Goal: Task Accomplishment & Management: Use online tool/utility

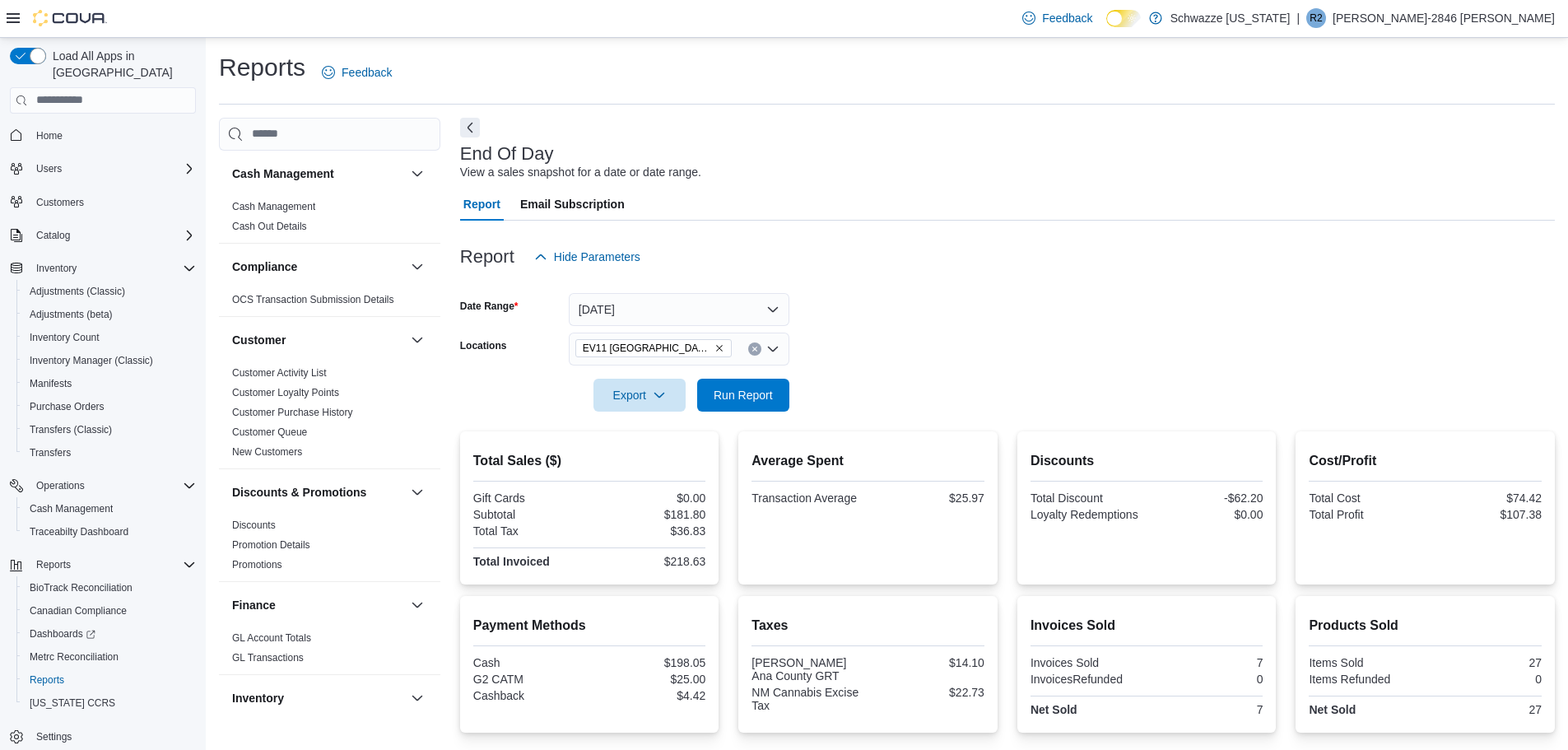
scroll to position [140, 0]
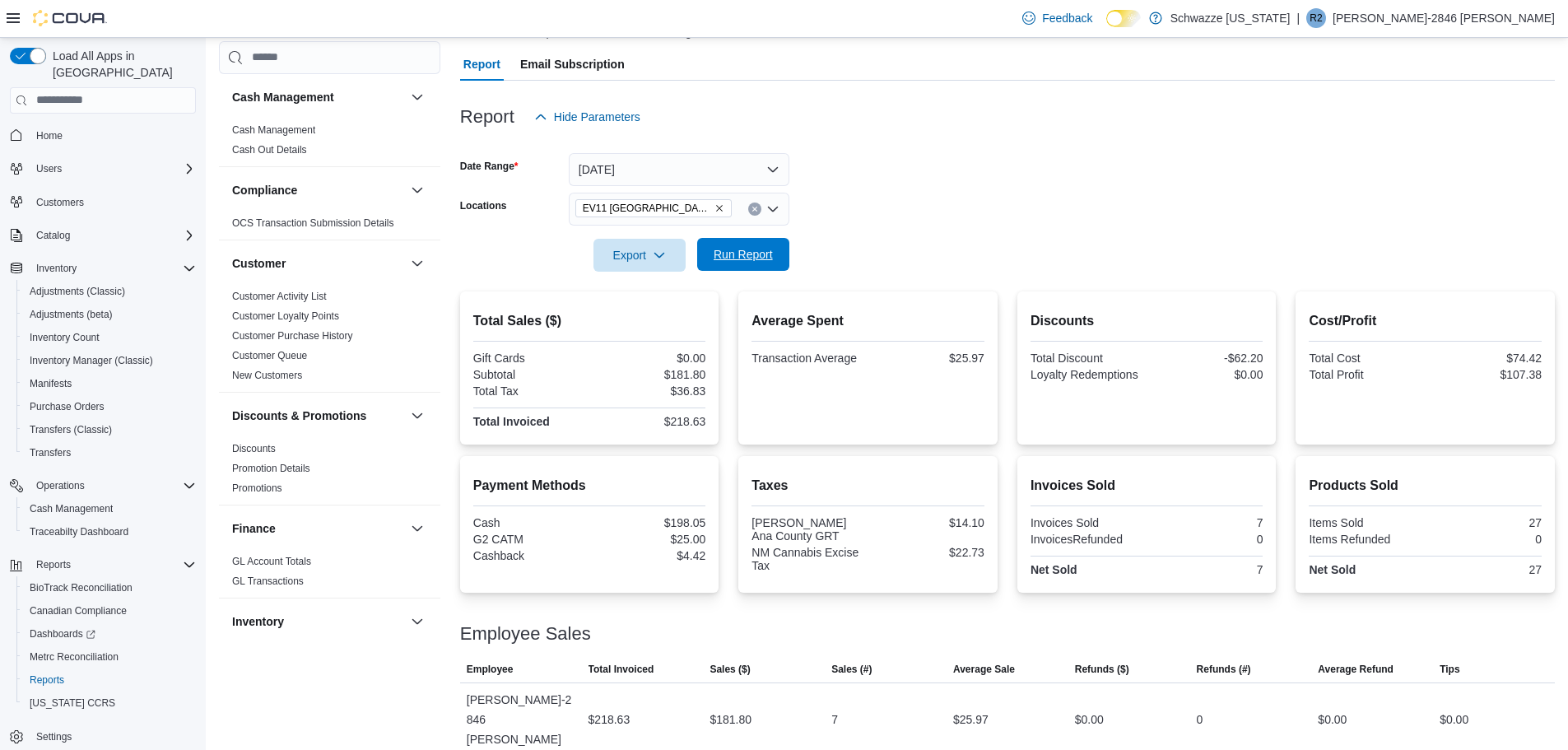
click at [739, 251] on span "Run Report" at bounding box center [743, 254] width 59 height 17
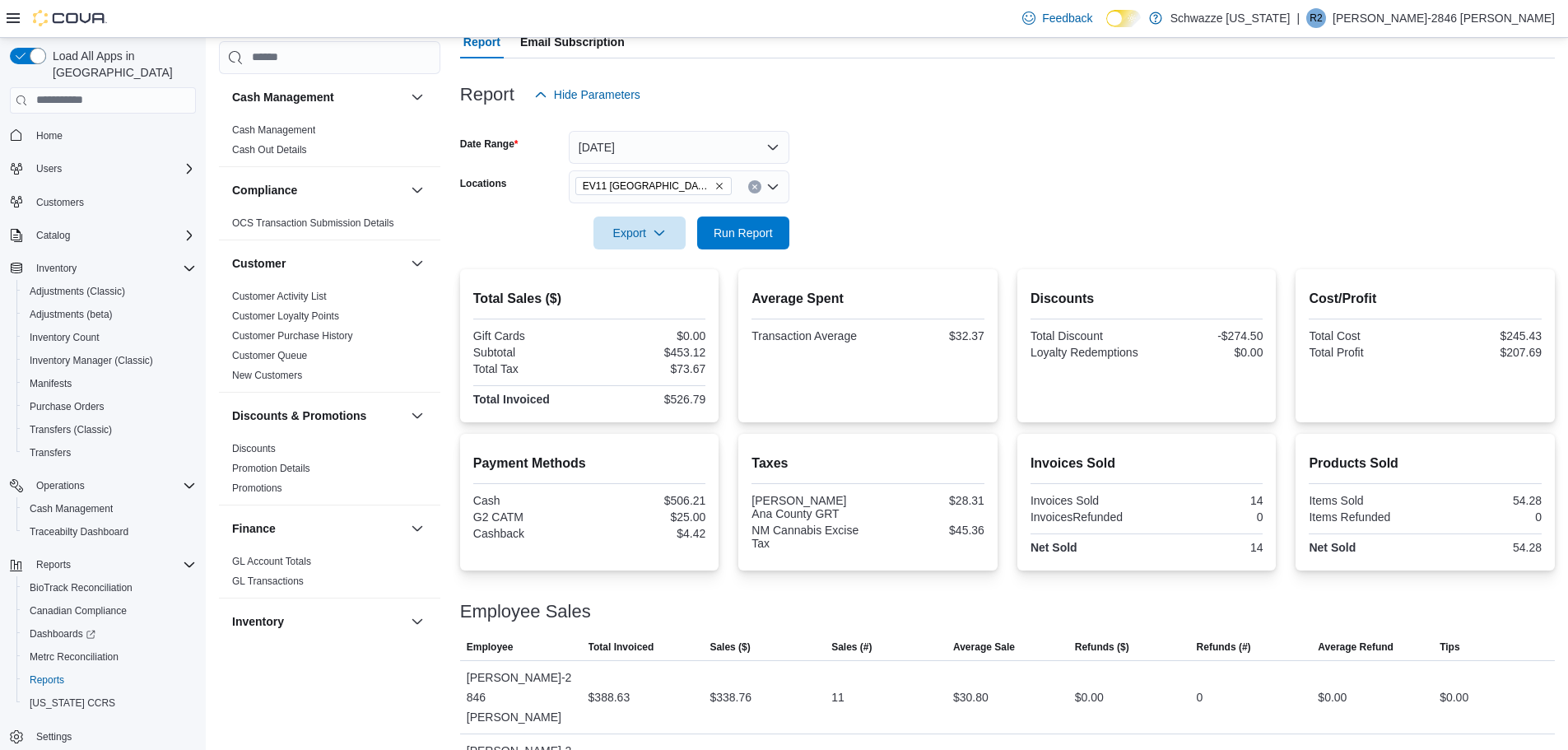
scroll to position [173, 0]
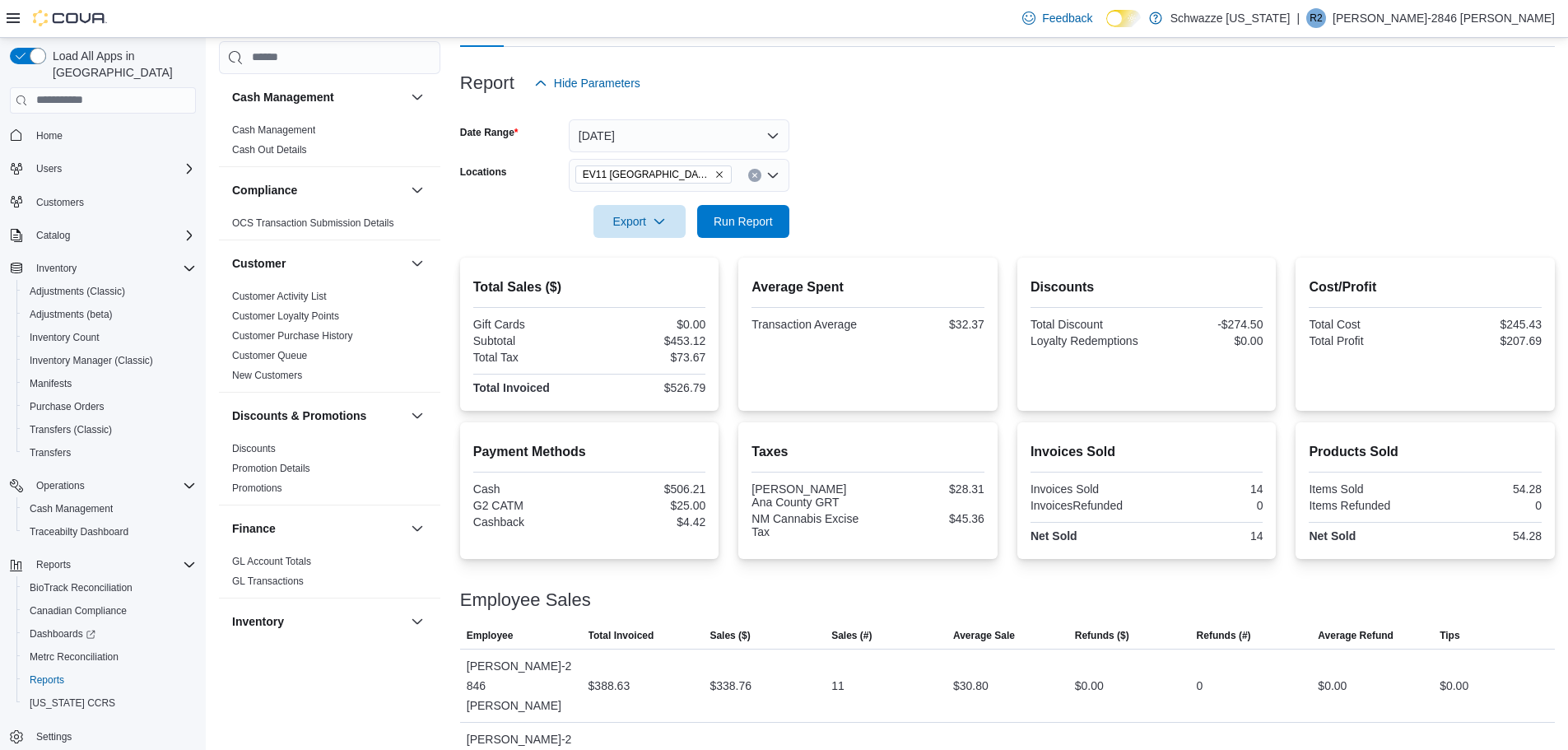
click at [715, 172] on icon "Remove EV11 Las Cruces South Valley from selection in this group" at bounding box center [720, 175] width 10 height 10
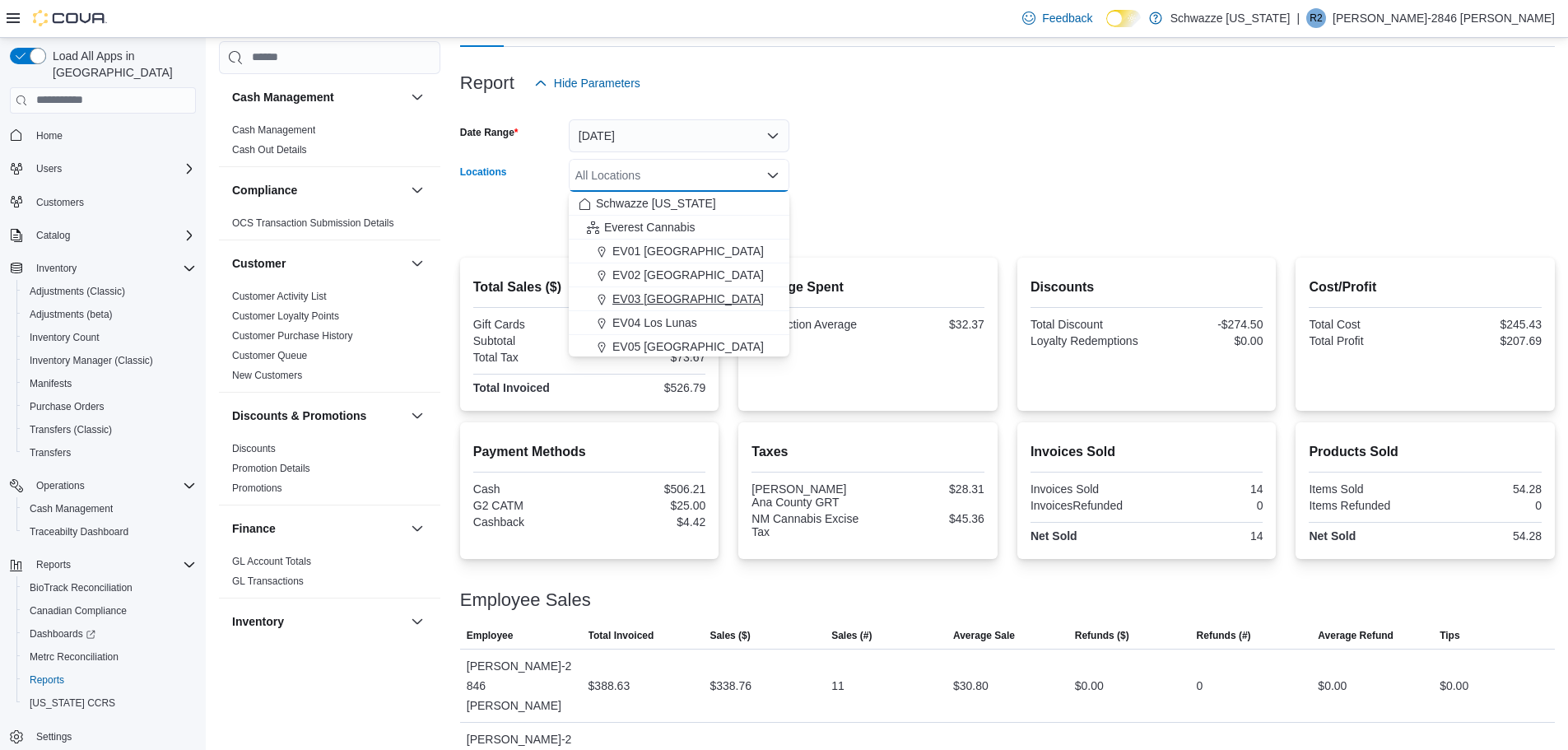
scroll to position [165, 0]
click at [672, 199] on span "EV06 [GEOGRAPHIC_DATA]" at bounding box center [688, 206] width 152 height 17
click at [851, 169] on form "Date Range [DATE] Locations [GEOGRAPHIC_DATA] [GEOGRAPHIC_DATA] [GEOGRAPHIC_DAT…" at bounding box center [1008, 168] width 1095 height 138
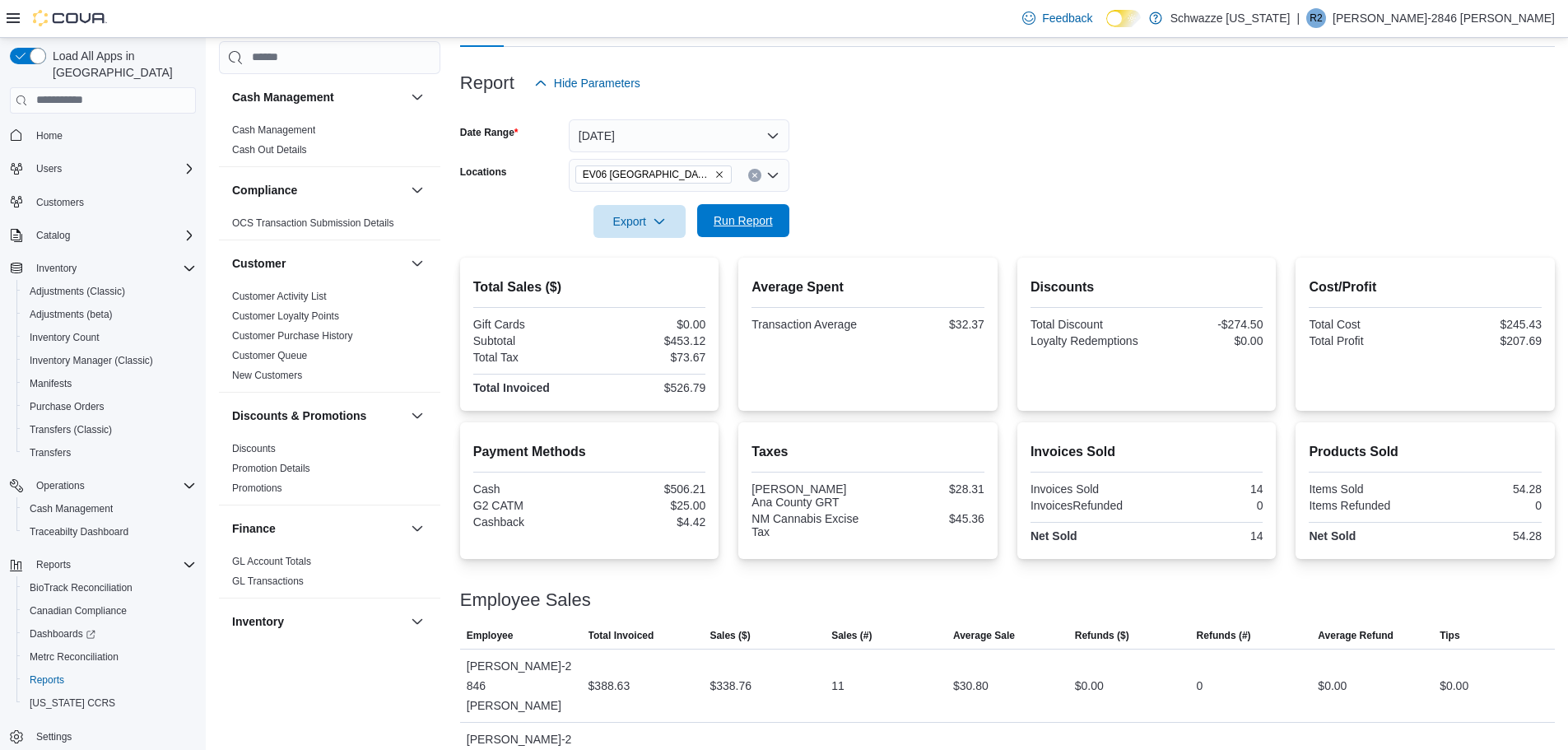
click at [766, 214] on span "Run Report" at bounding box center [743, 221] width 59 height 17
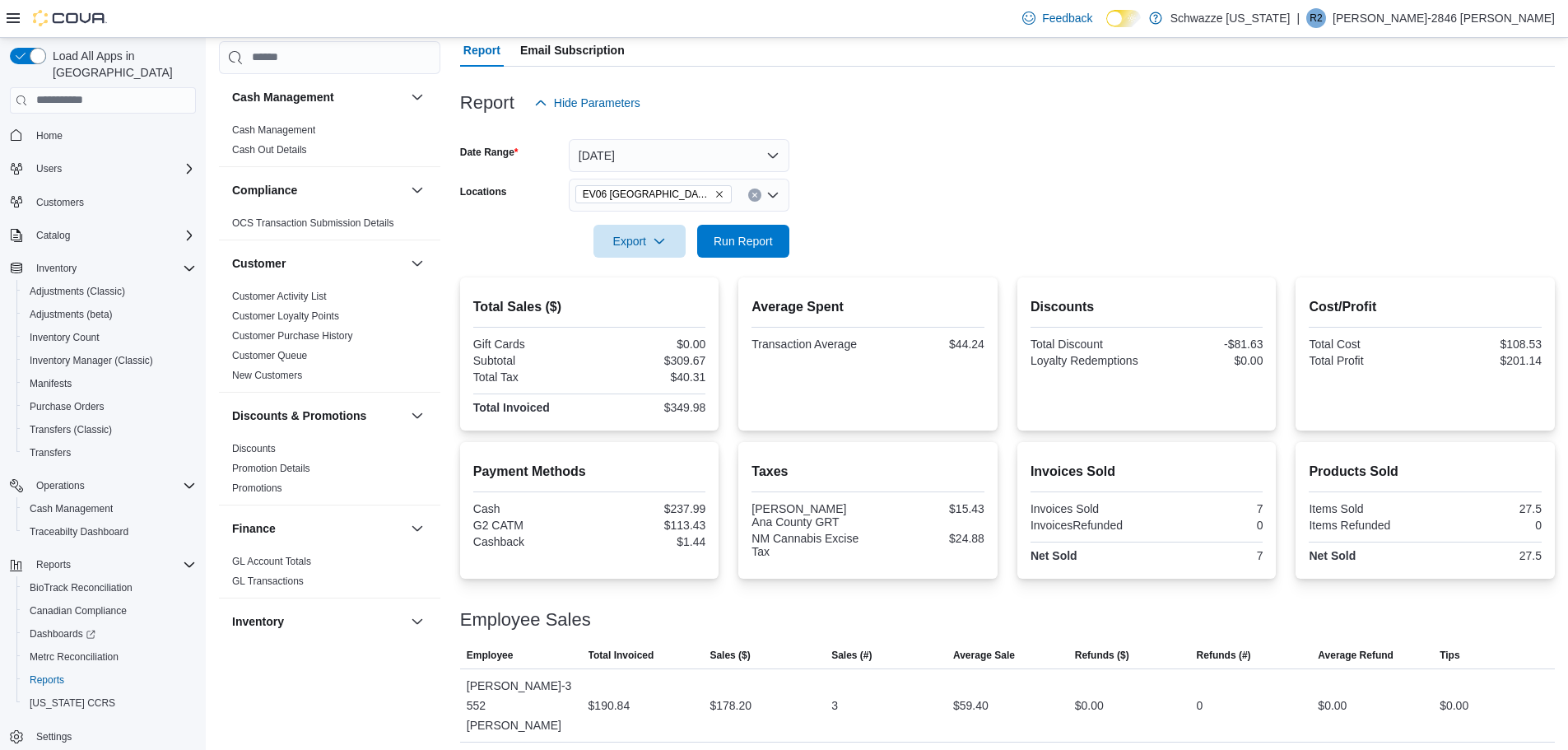
click at [715, 196] on icon "Remove EV06 Las Cruces East from selection in this group" at bounding box center [720, 194] width 10 height 10
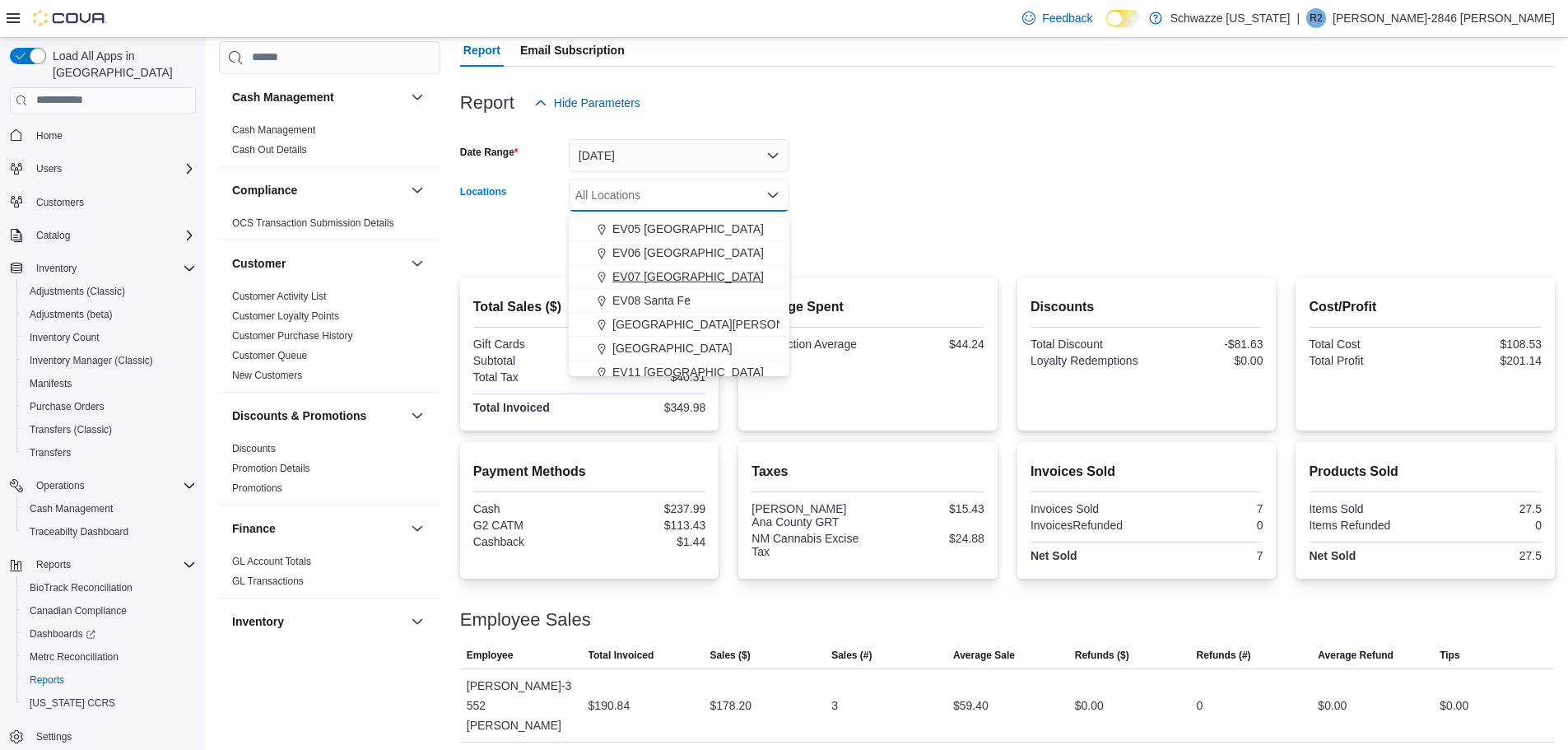
scroll to position [165, 0]
click at [712, 337] on span "EV11 [GEOGRAPHIC_DATA]" at bounding box center [688, 345] width 152 height 17
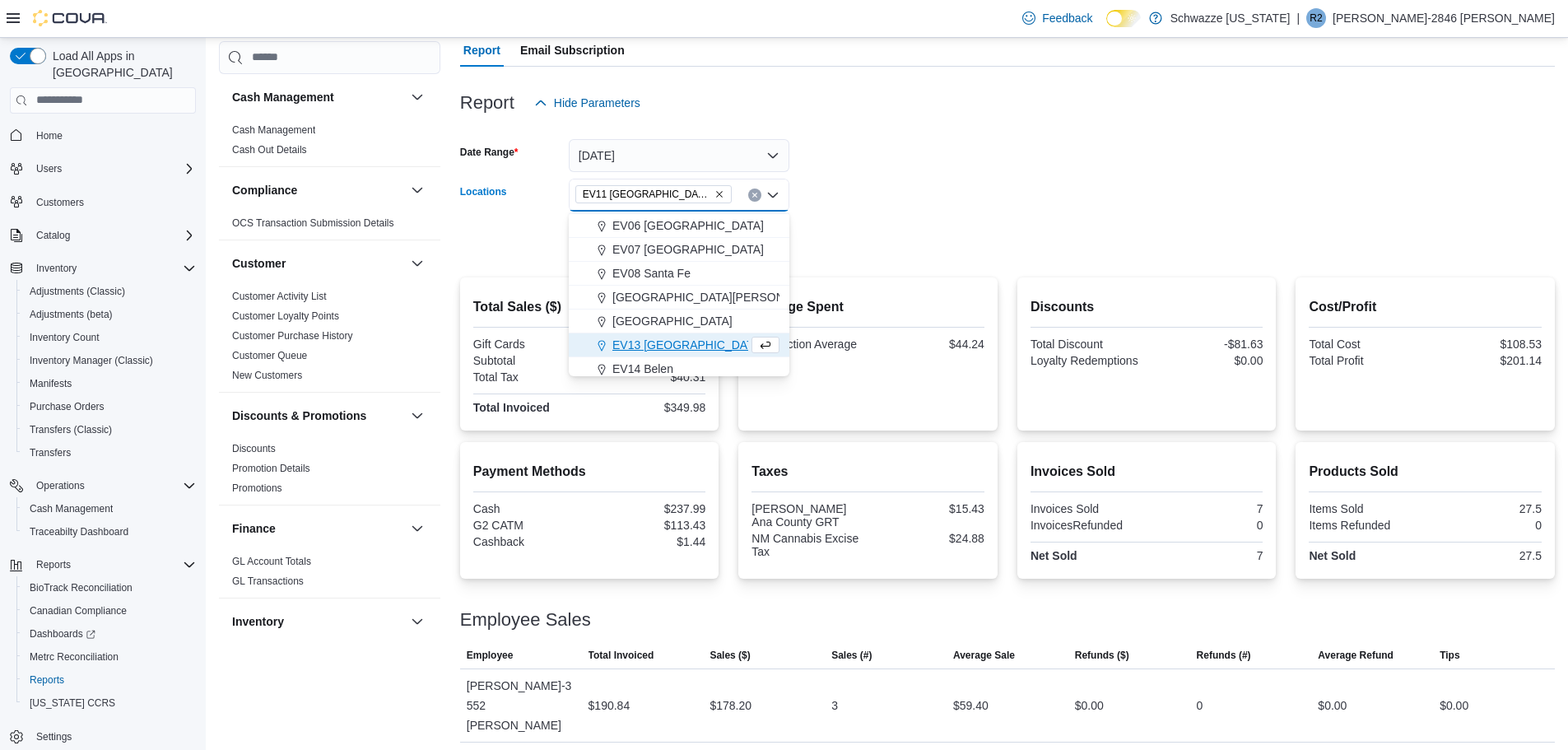
click at [910, 220] on div at bounding box center [1008, 218] width 1095 height 13
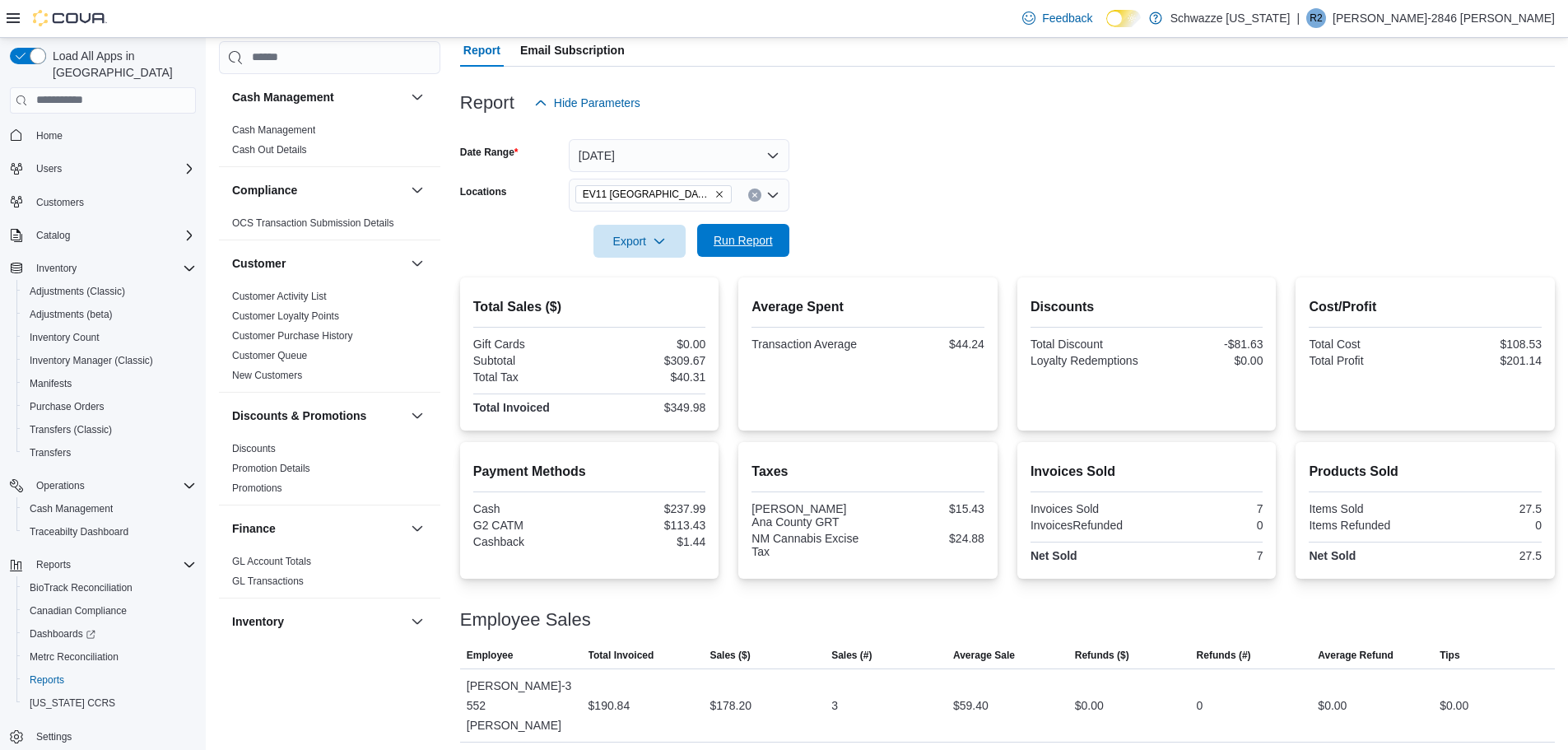
click at [763, 239] on span "Run Report" at bounding box center [743, 240] width 59 height 17
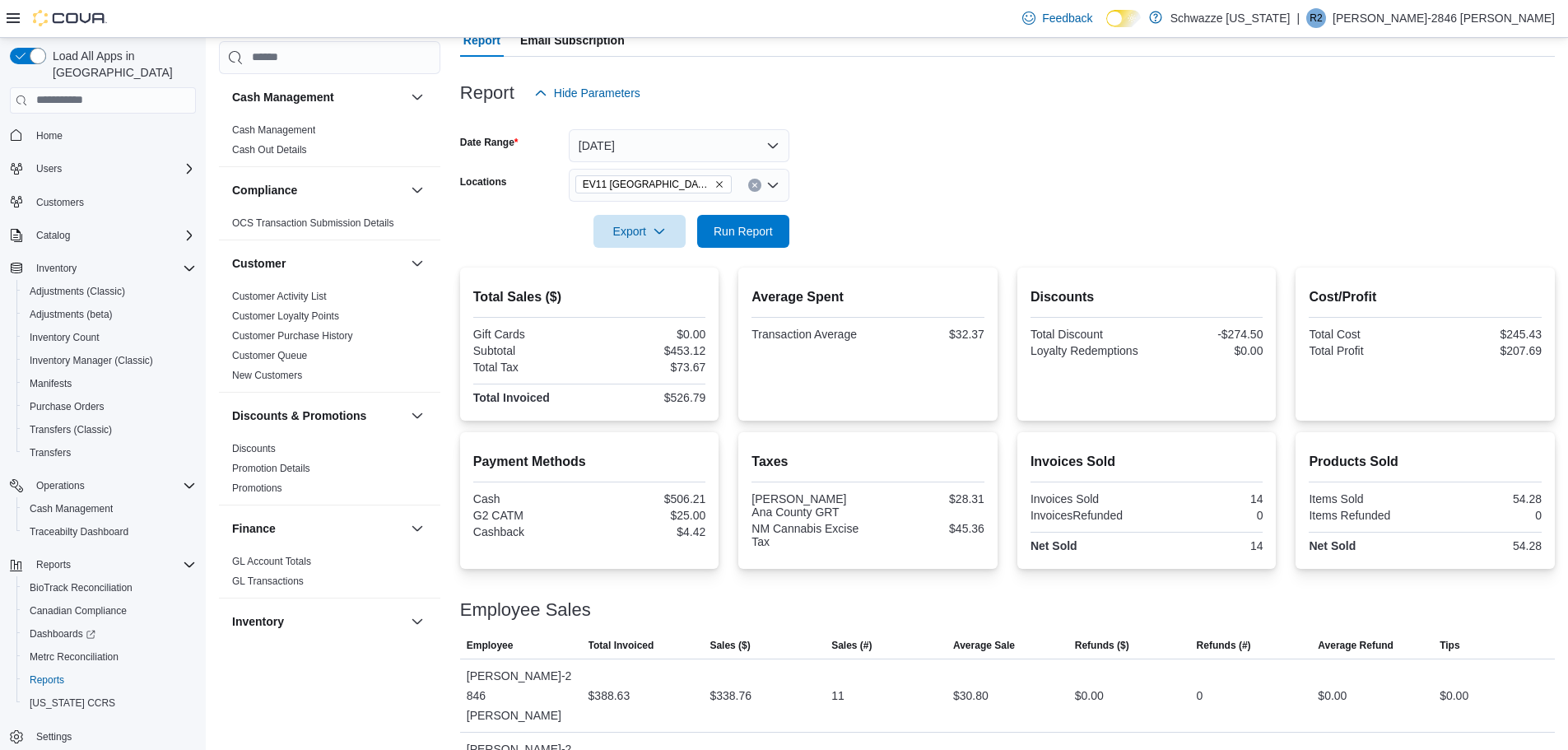
scroll to position [173, 0]
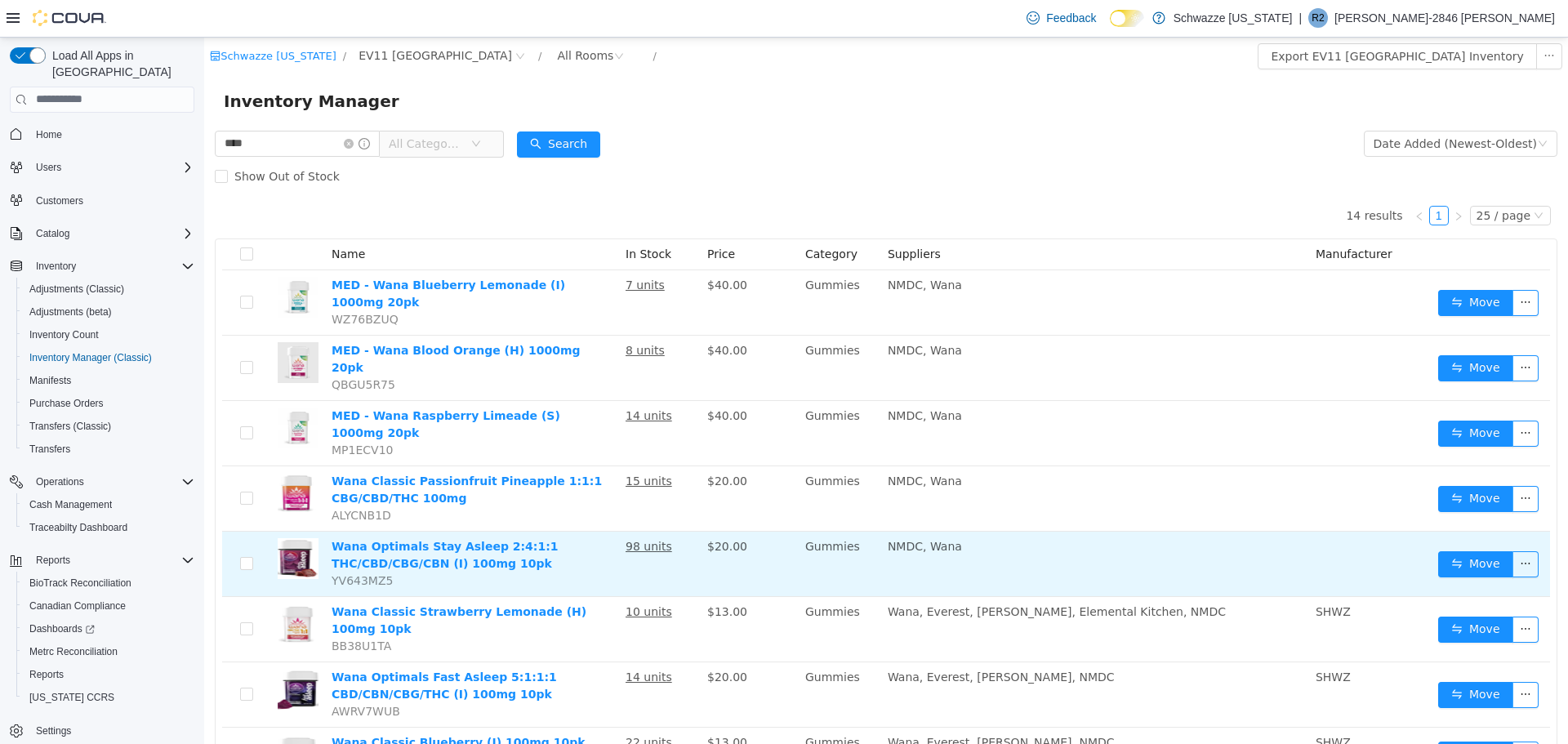
scroll to position [164, 0]
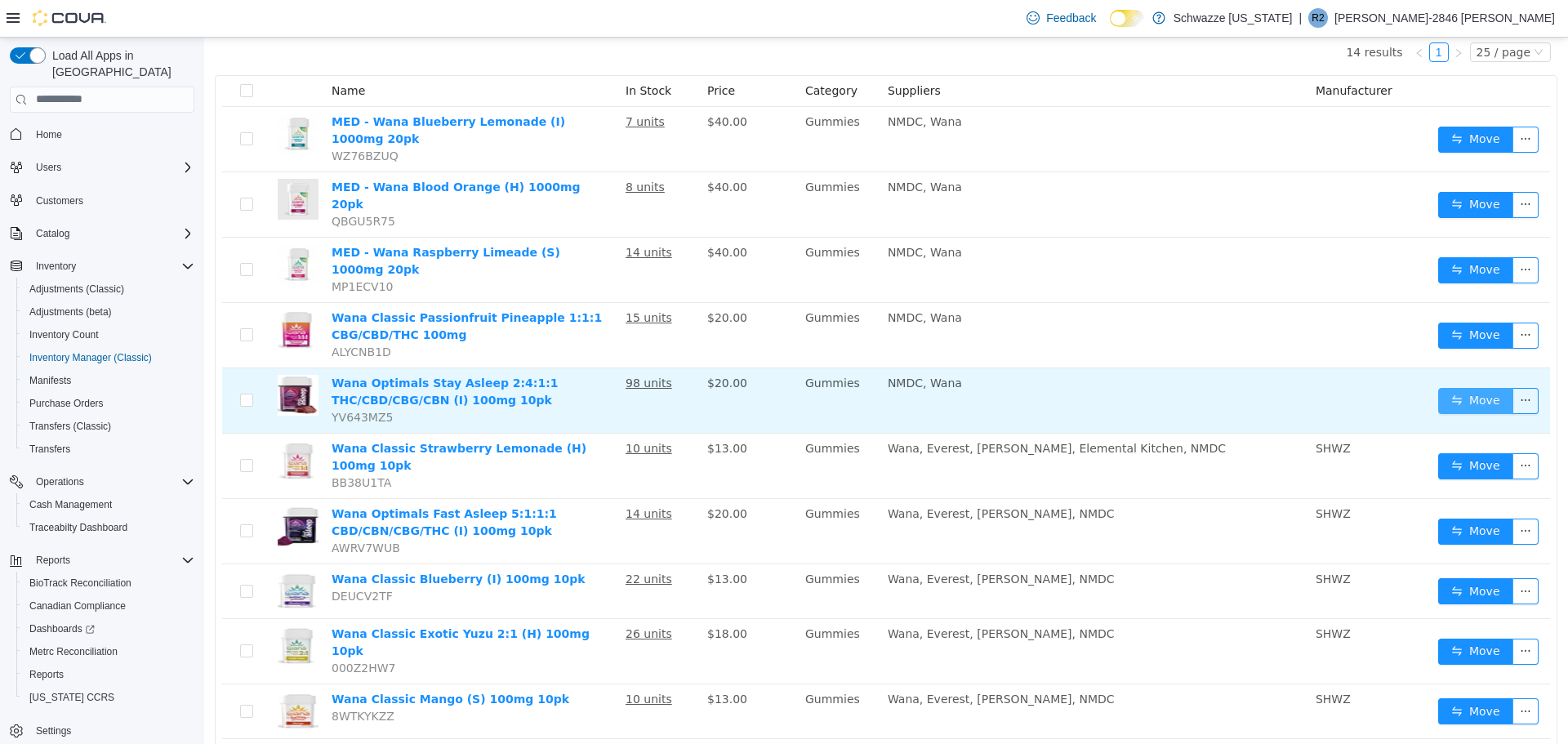
click at [1443, 387] on button "Move" at bounding box center [1476, 399] width 75 height 26
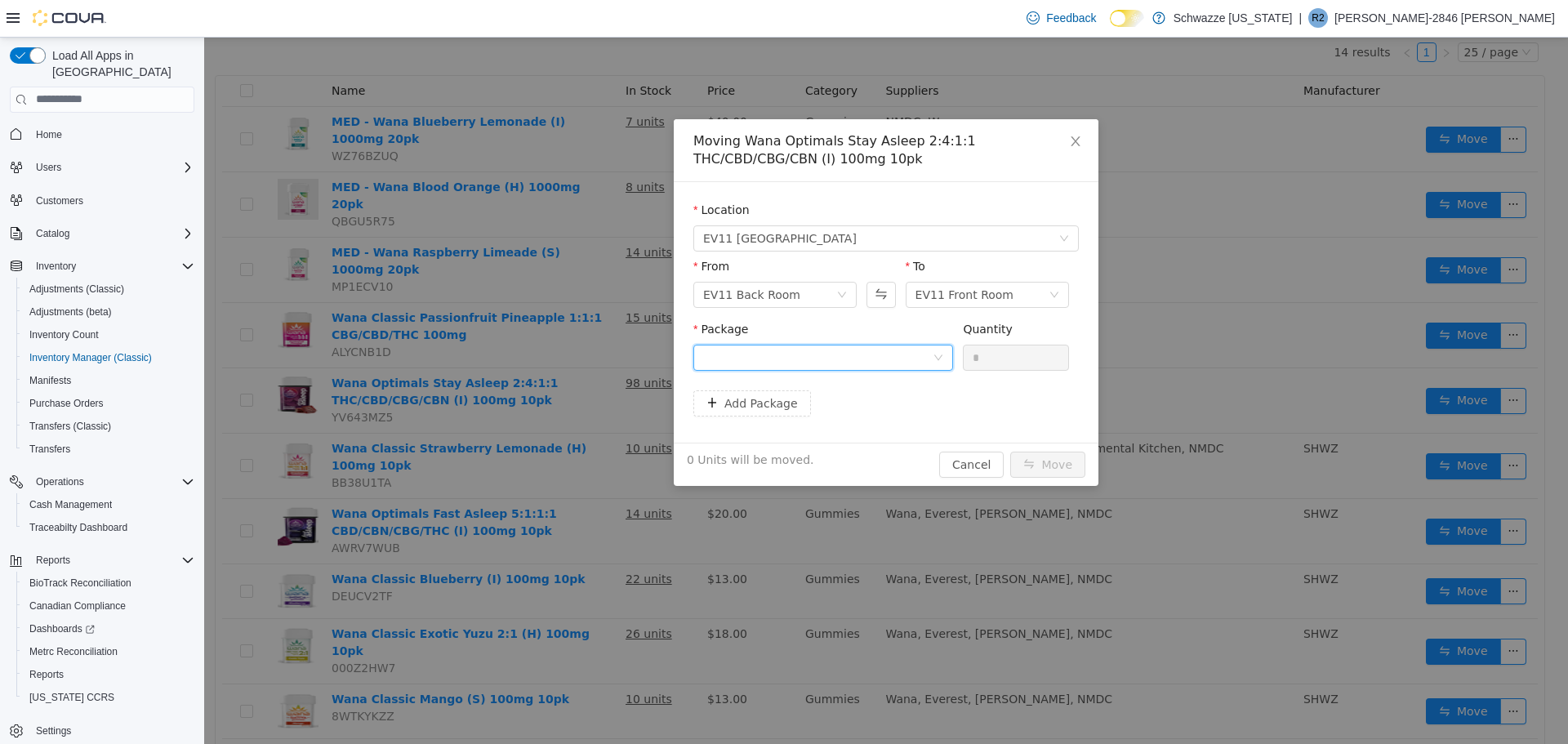
drag, startPoint x: 916, startPoint y: 345, endPoint x: 904, endPoint y: 351, distance: 13.4
click at [914, 348] on div at bounding box center [818, 357] width 229 height 25
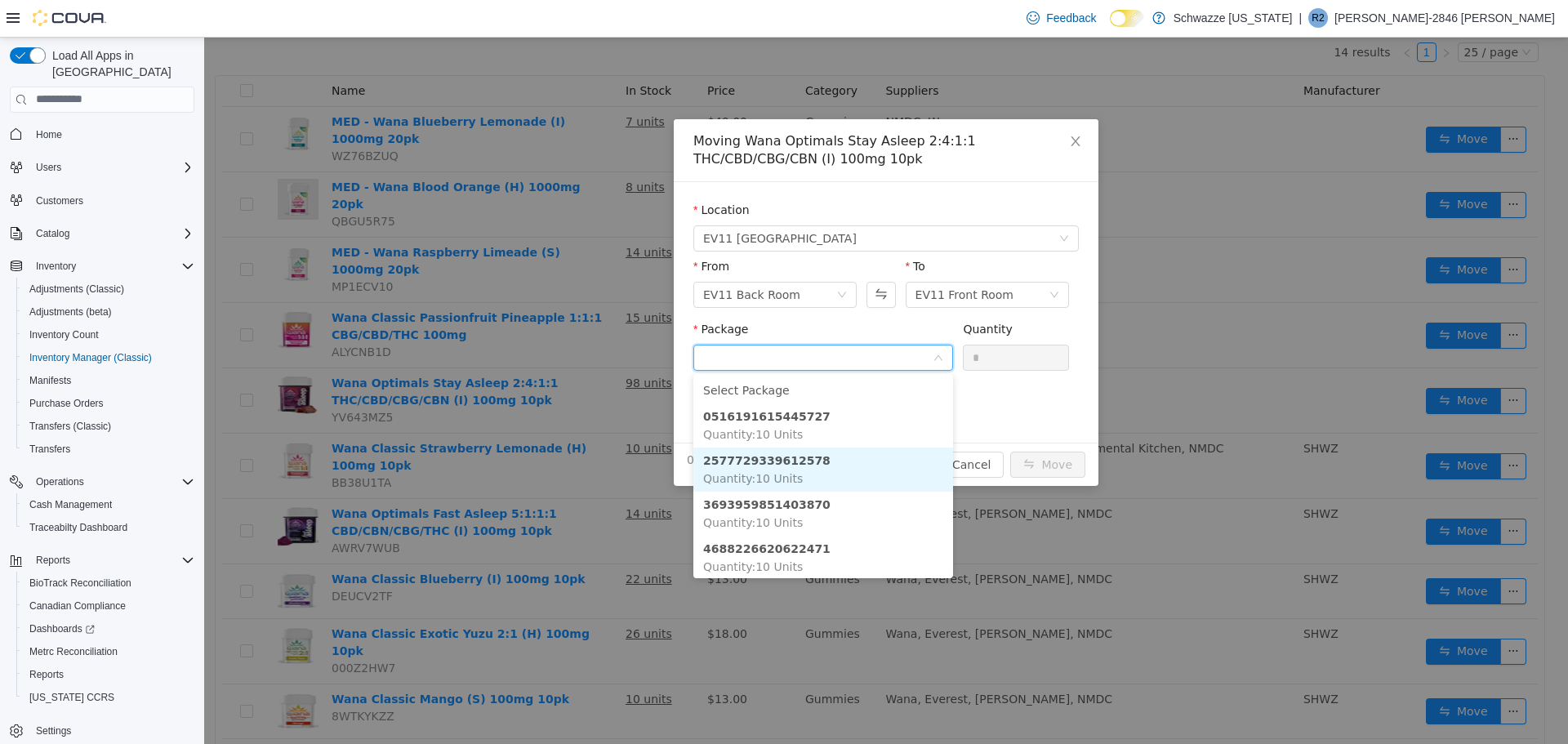
scroll to position [2, 0]
click at [837, 324] on div "Package" at bounding box center [823, 331] width 260 height 24
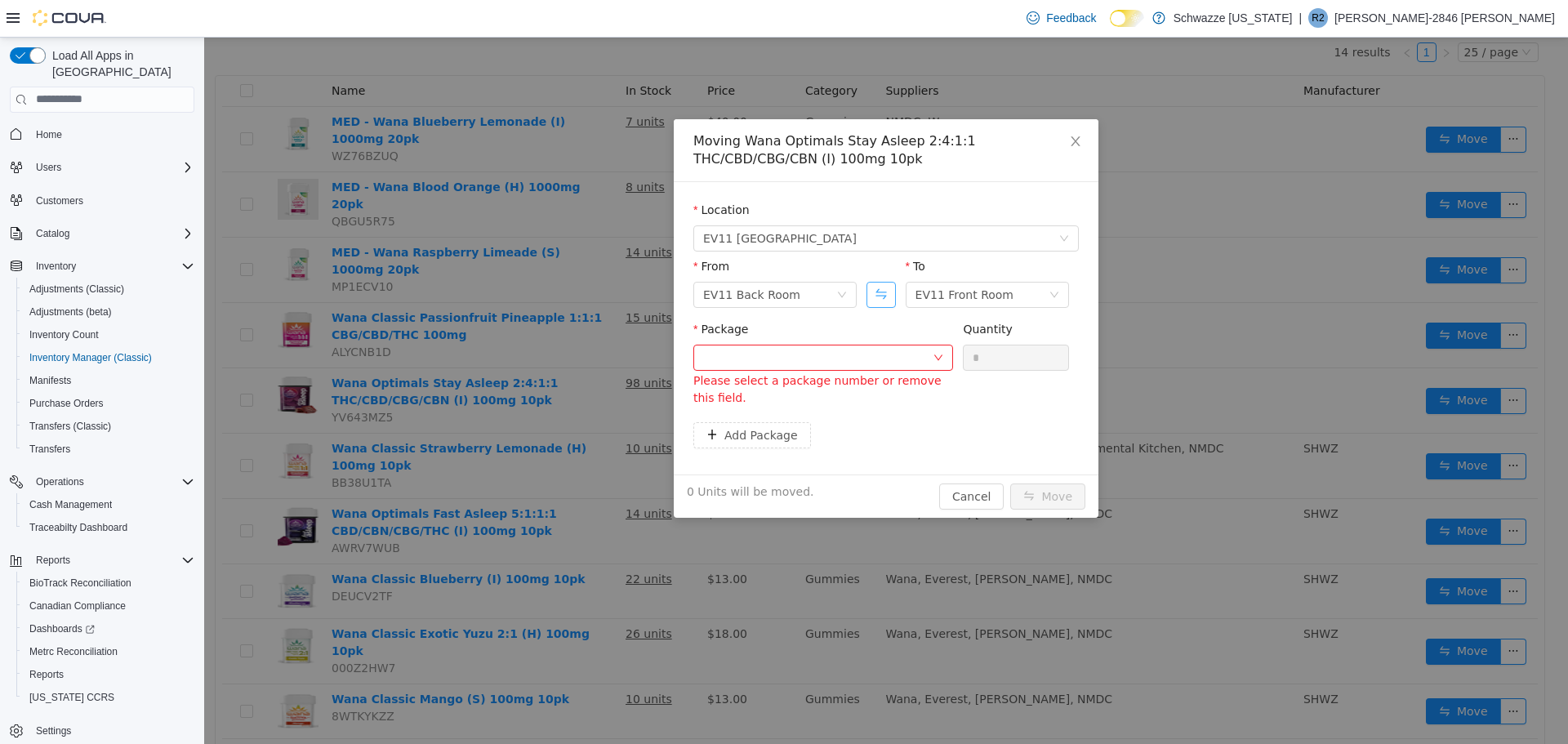
click at [889, 296] on button "Swap" at bounding box center [880, 293] width 28 height 26
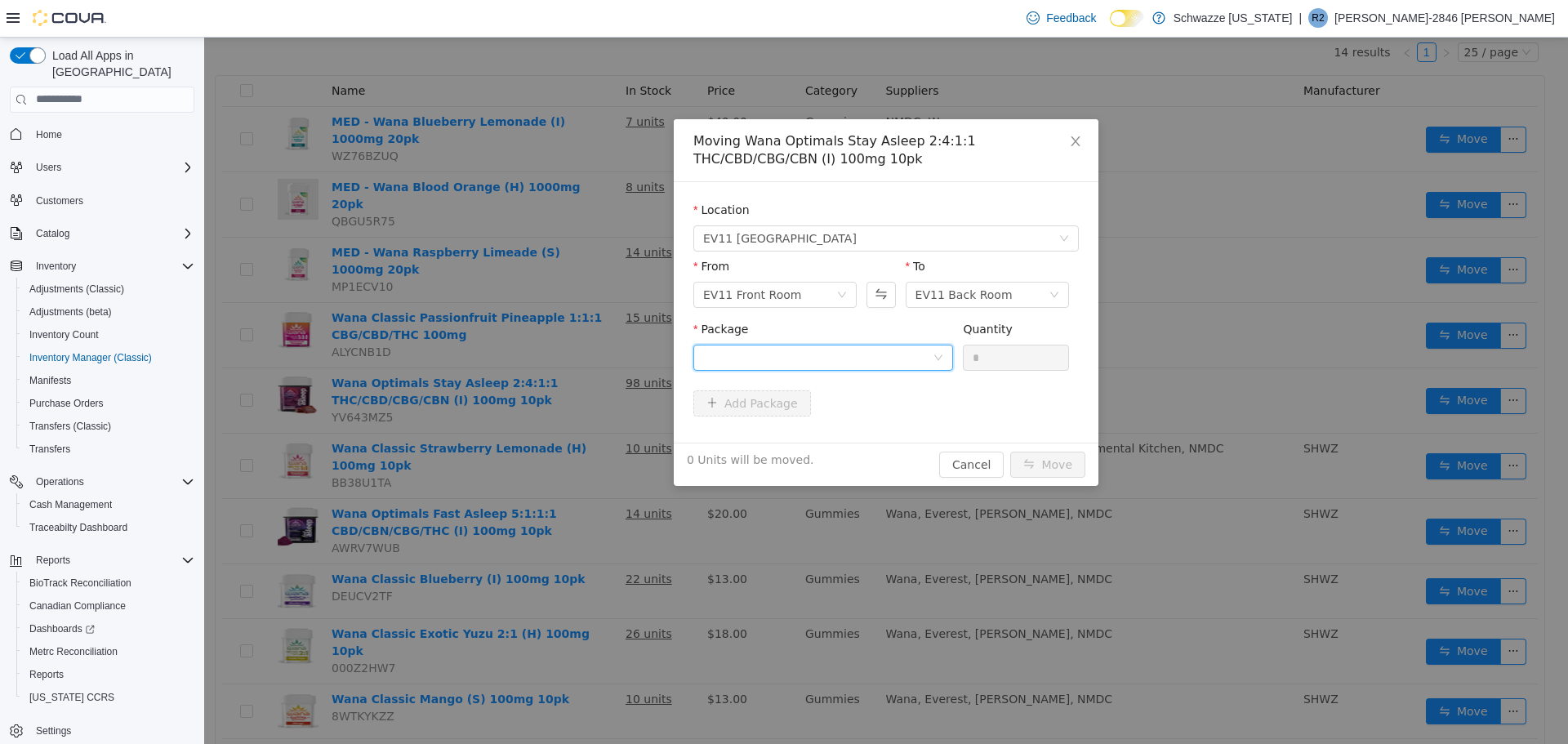
click at [856, 350] on div at bounding box center [818, 357] width 229 height 25
click at [853, 327] on div "Package" at bounding box center [823, 331] width 260 height 24
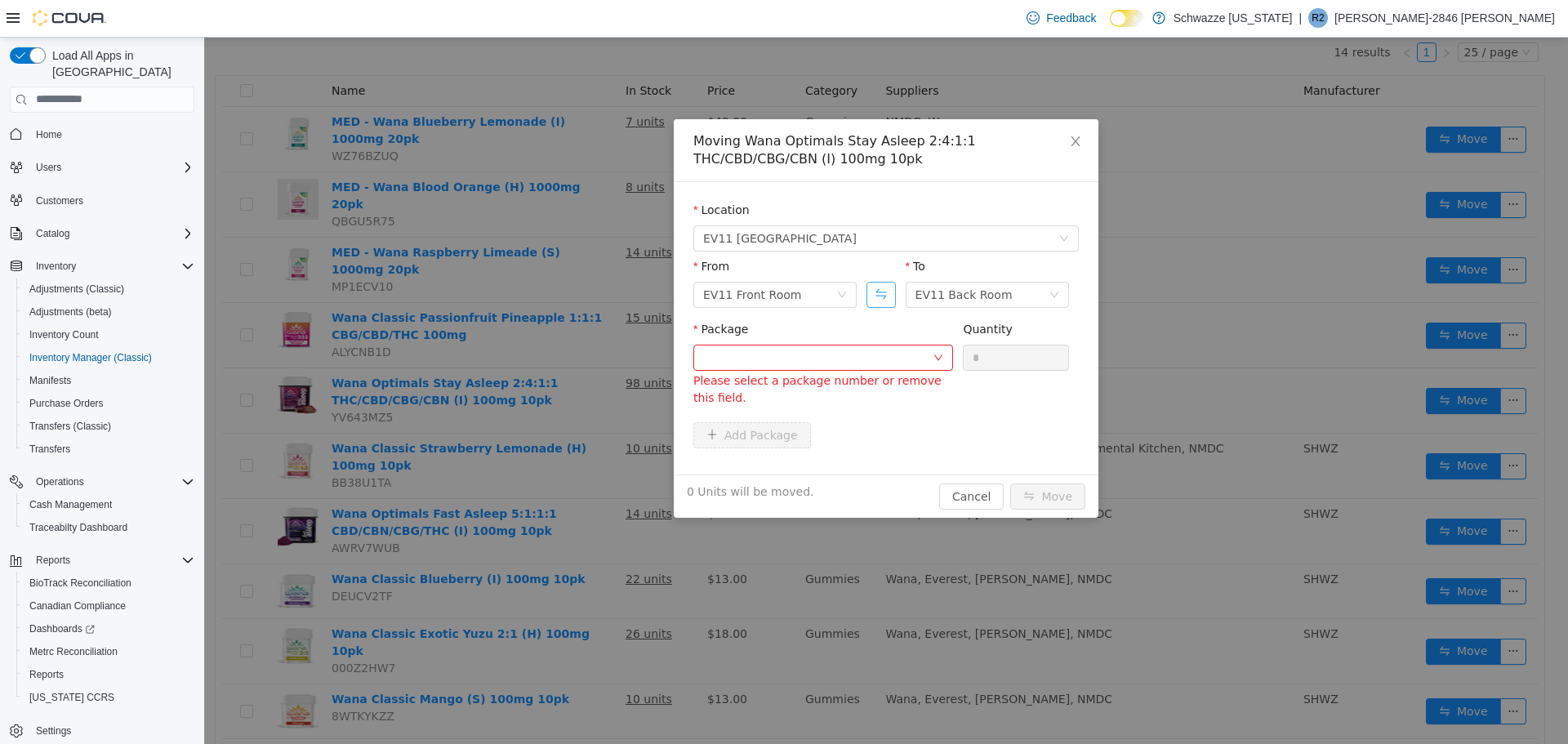
click at [878, 304] on button "Swap" at bounding box center [880, 293] width 28 height 26
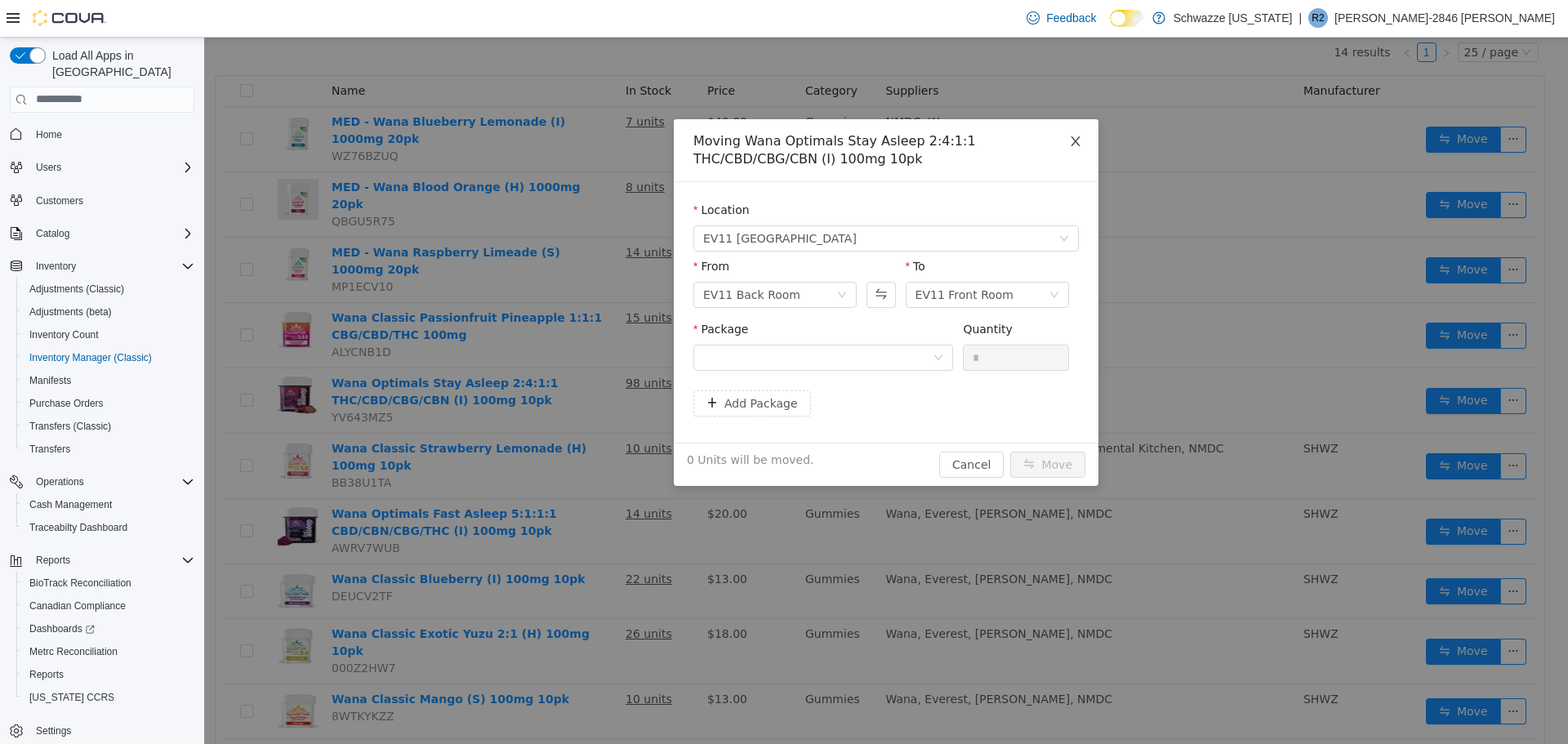
click at [1078, 140] on icon "icon: close" at bounding box center [1076, 140] width 13 height 13
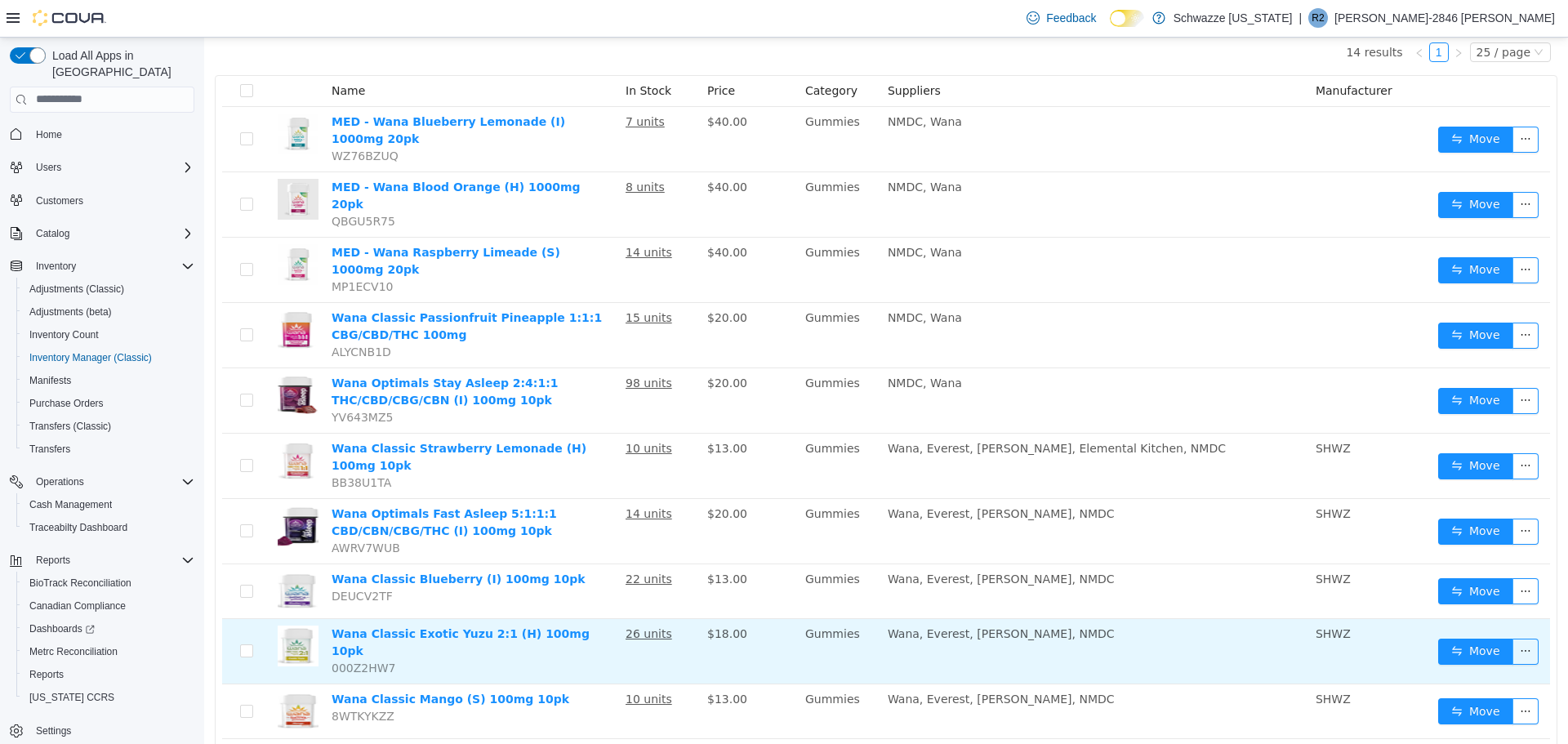
scroll to position [0, 0]
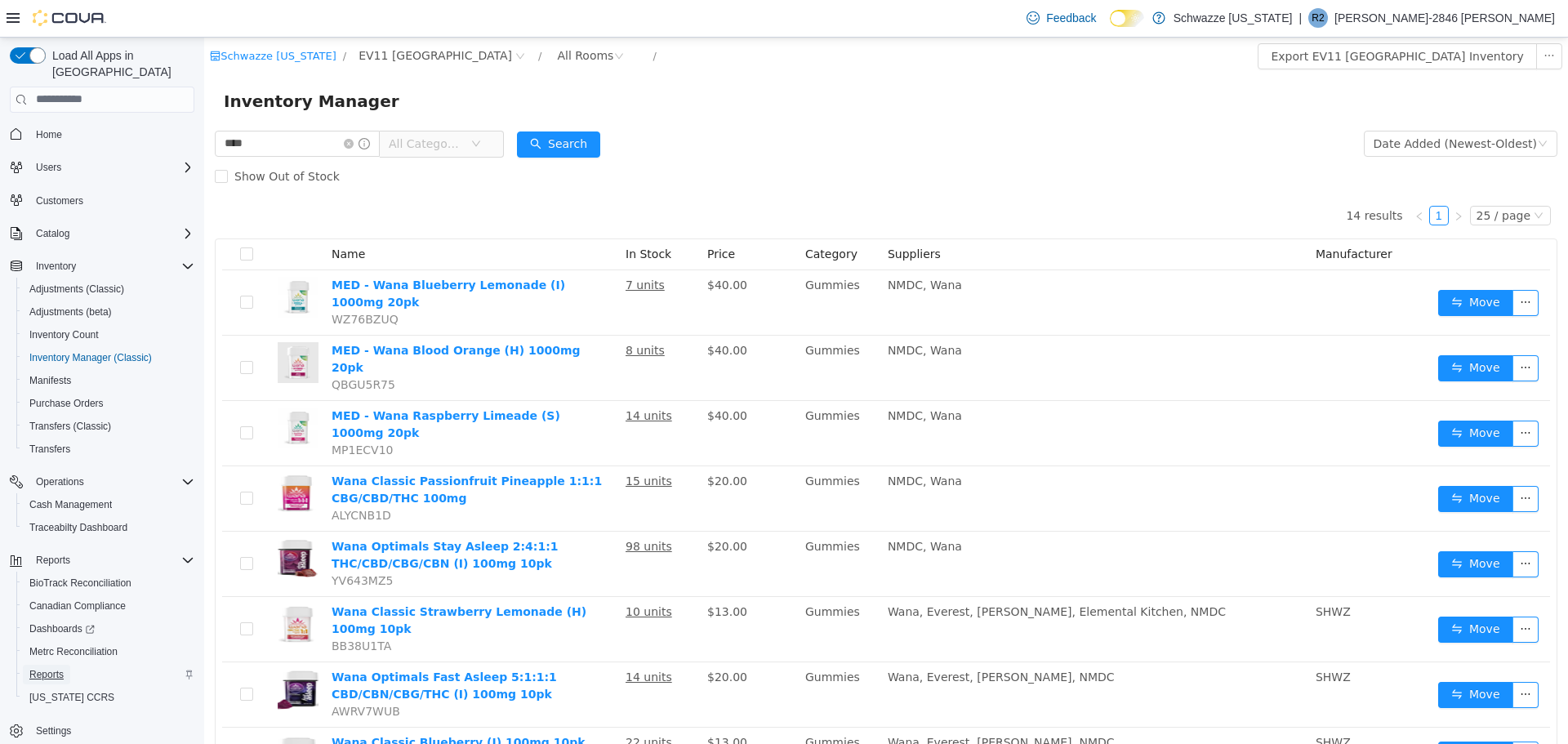
click at [57, 668] on span "Reports" at bounding box center [46, 674] width 34 height 13
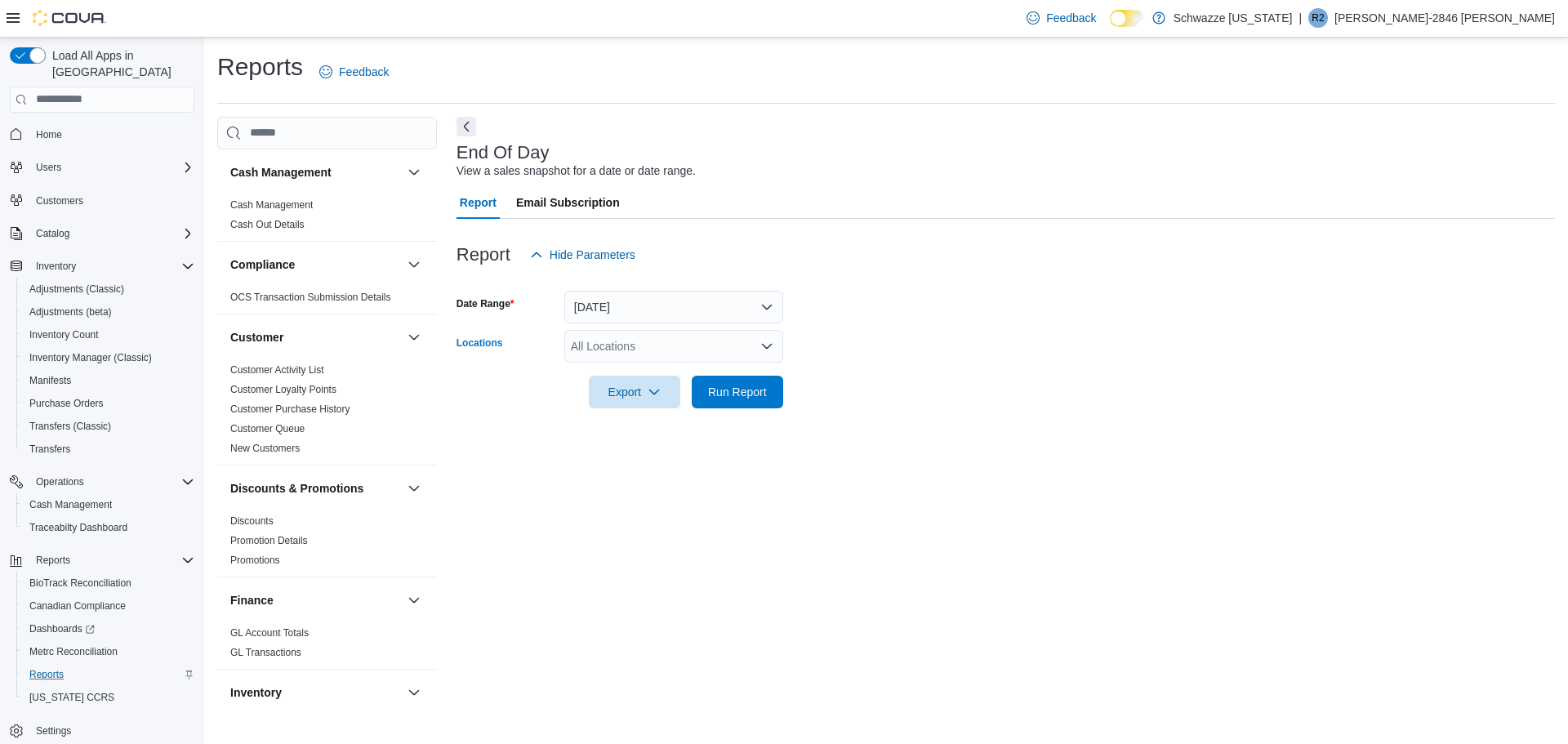
click at [619, 343] on div "All Locations" at bounding box center [674, 345] width 219 height 32
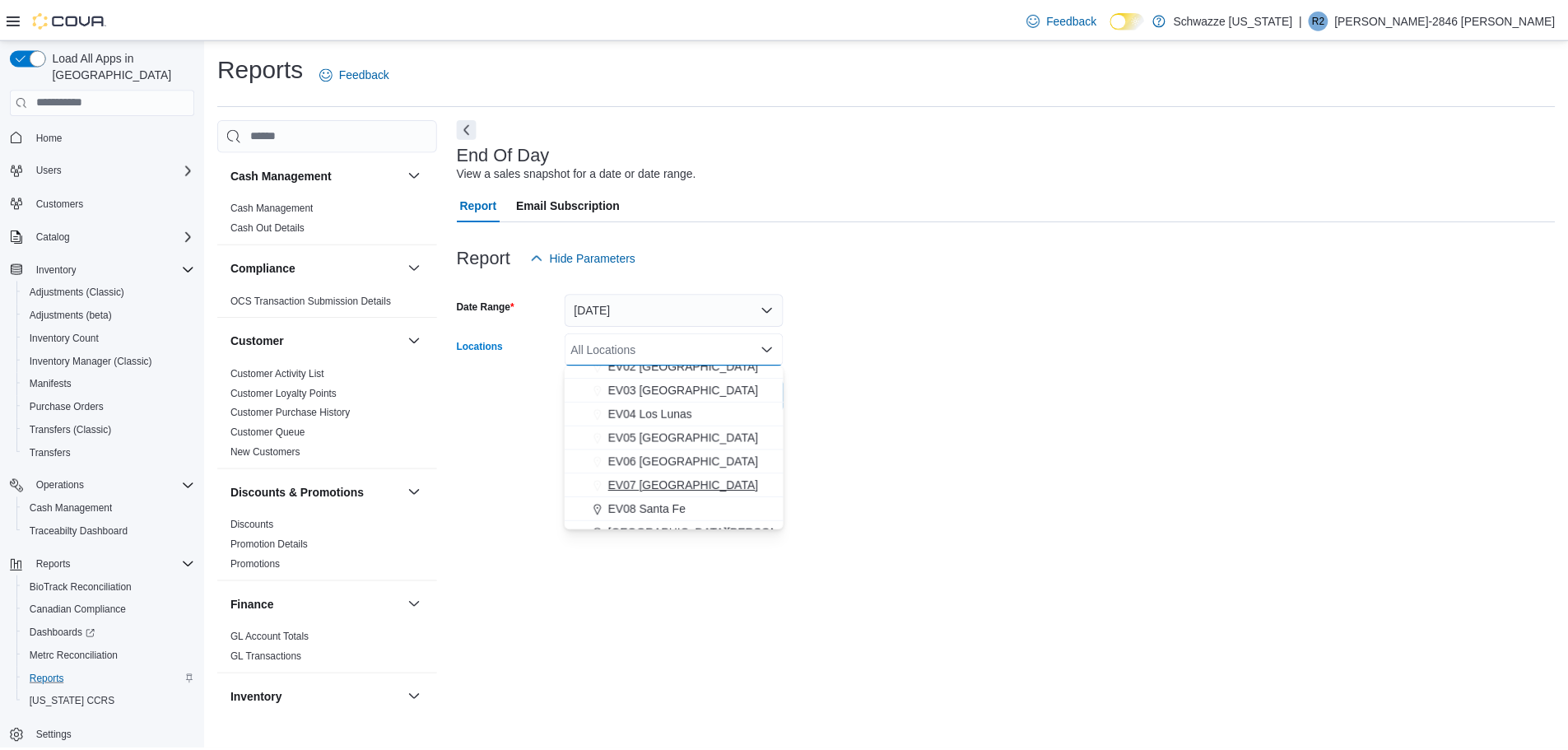
scroll to position [165, 0]
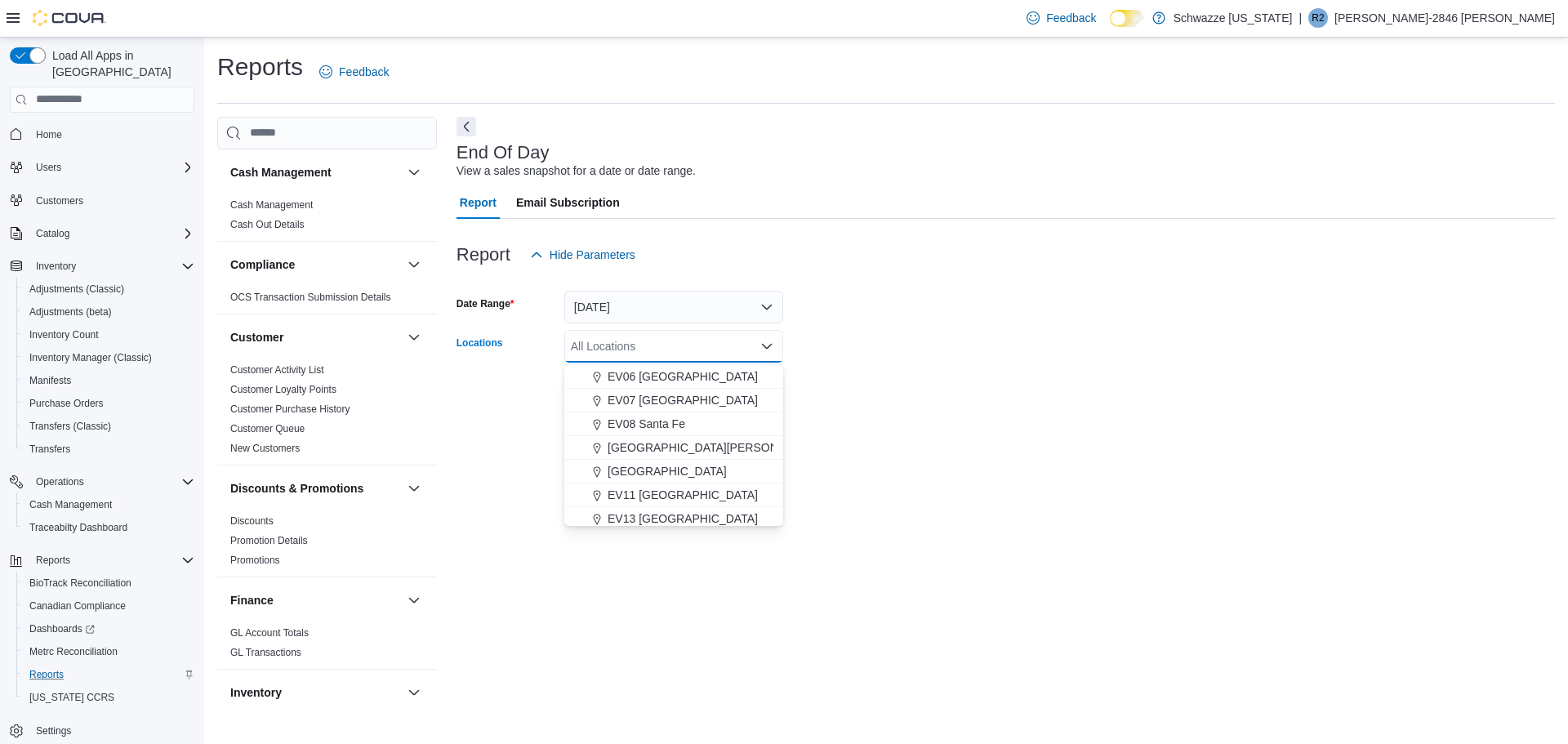
click at [641, 491] on span "EV11 [GEOGRAPHIC_DATA]" at bounding box center [683, 495] width 150 height 17
click at [884, 449] on div "End Of Day View a sales snapshot for a date or date range. Report Email Subscri…" at bounding box center [1006, 412] width 1099 height 590
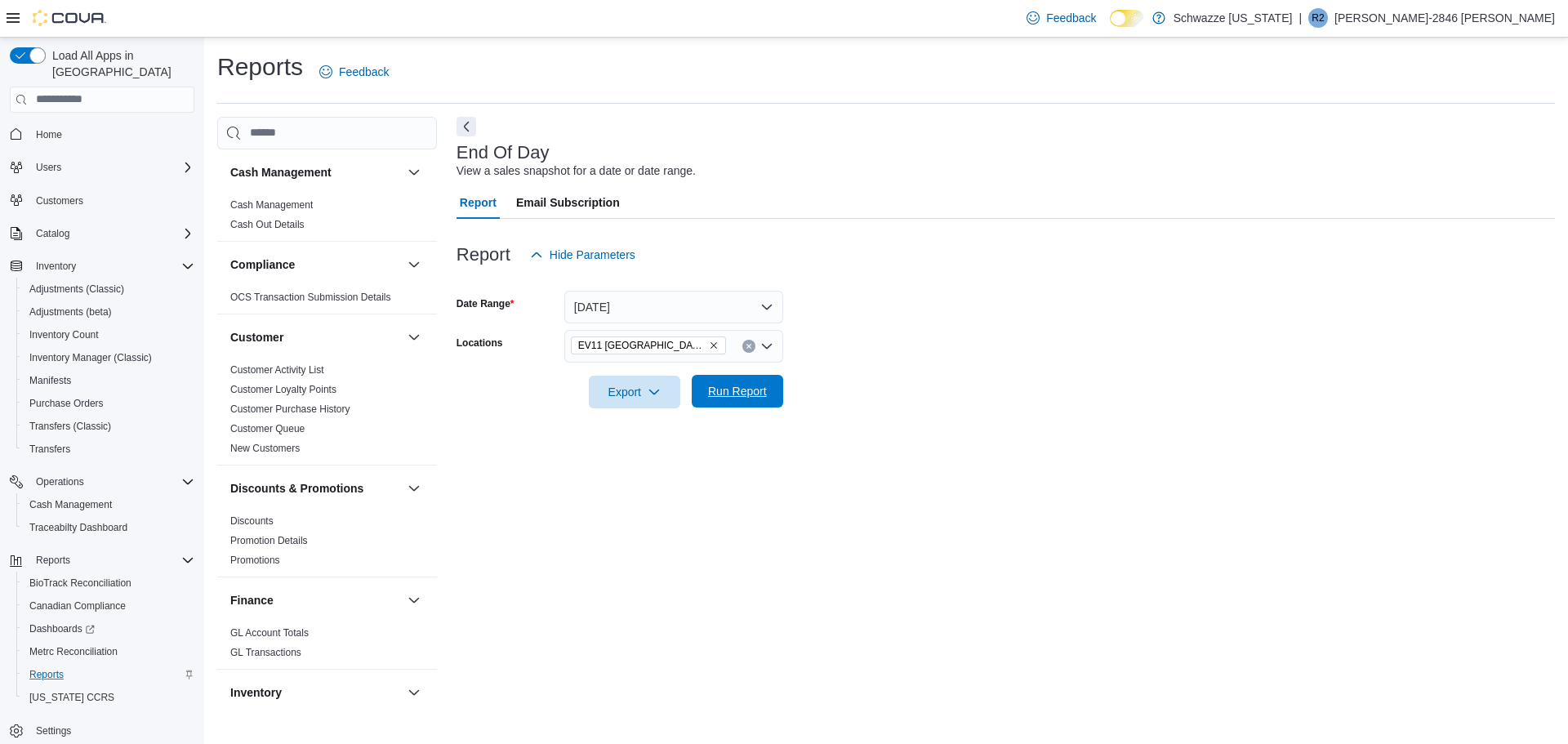
click at [772, 394] on span "Run Report" at bounding box center [737, 390] width 72 height 32
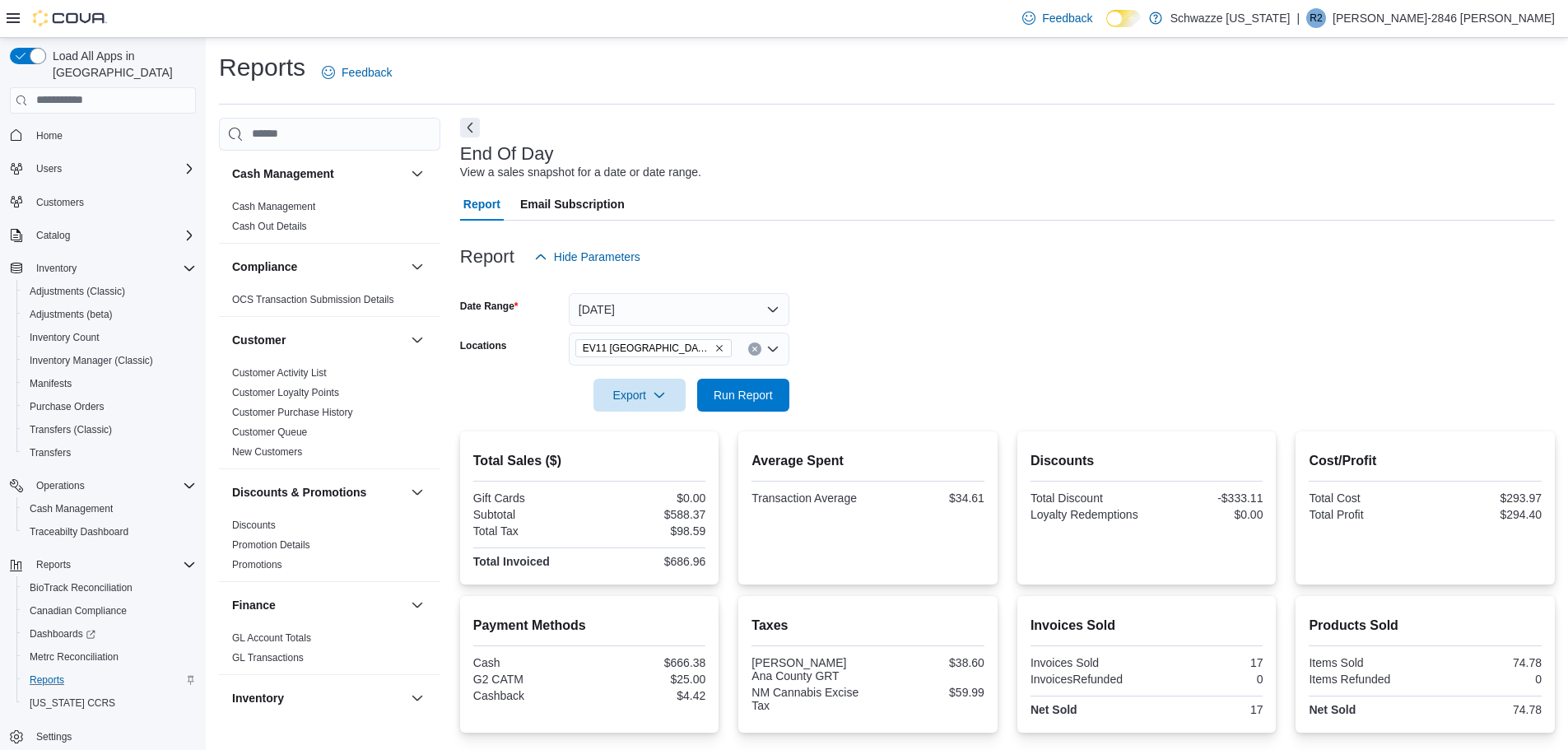
click at [716, 349] on icon "Remove EV11 Las Cruces South Valley from selection in this group" at bounding box center [720, 348] width 10 height 10
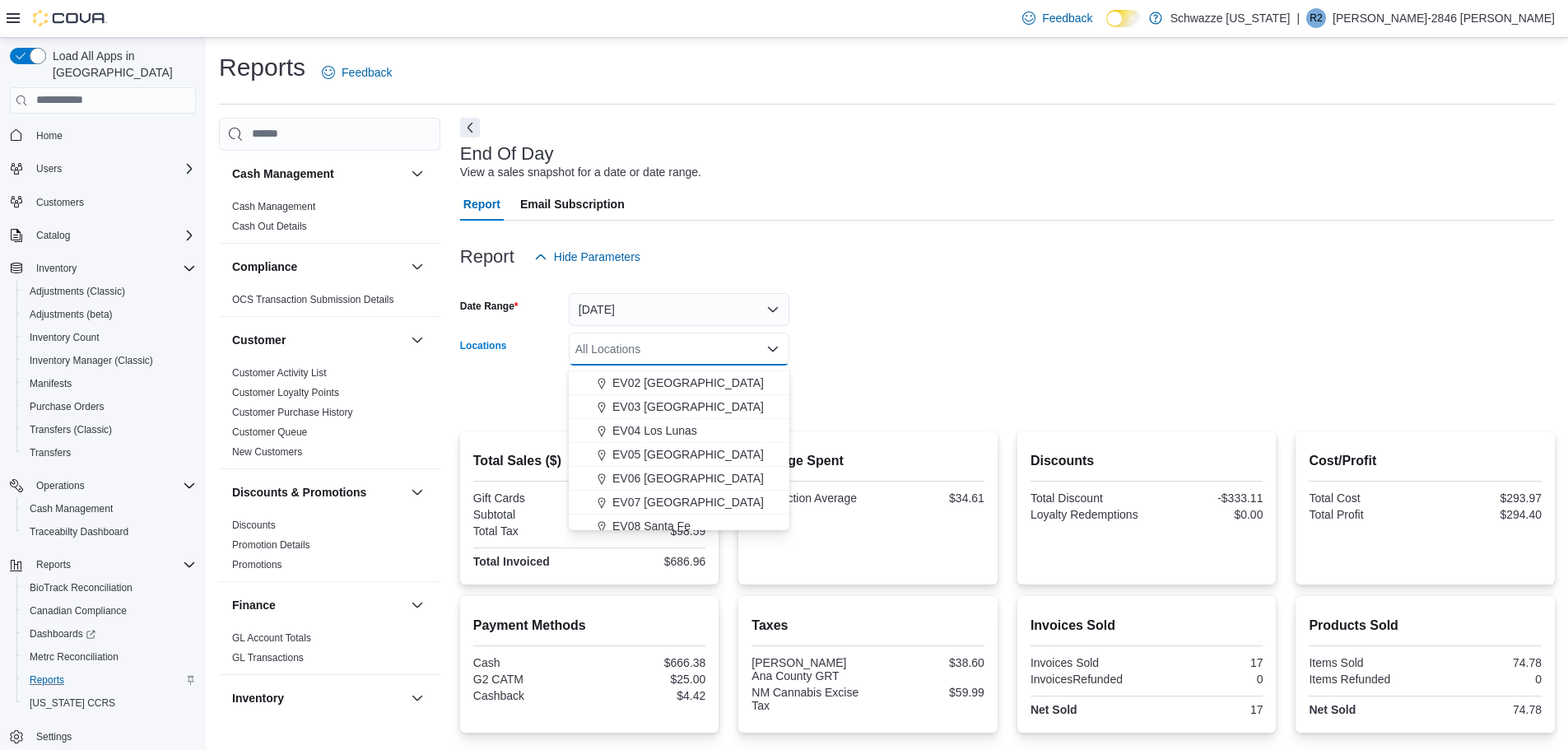
scroll to position [165, 0]
click at [667, 383] on span "EV06 [GEOGRAPHIC_DATA]" at bounding box center [688, 380] width 152 height 17
click at [893, 349] on form "Date Range [DATE] Locations [GEOGRAPHIC_DATA] [GEOGRAPHIC_DATA] [GEOGRAPHIC_DAT…" at bounding box center [1008, 342] width 1095 height 138
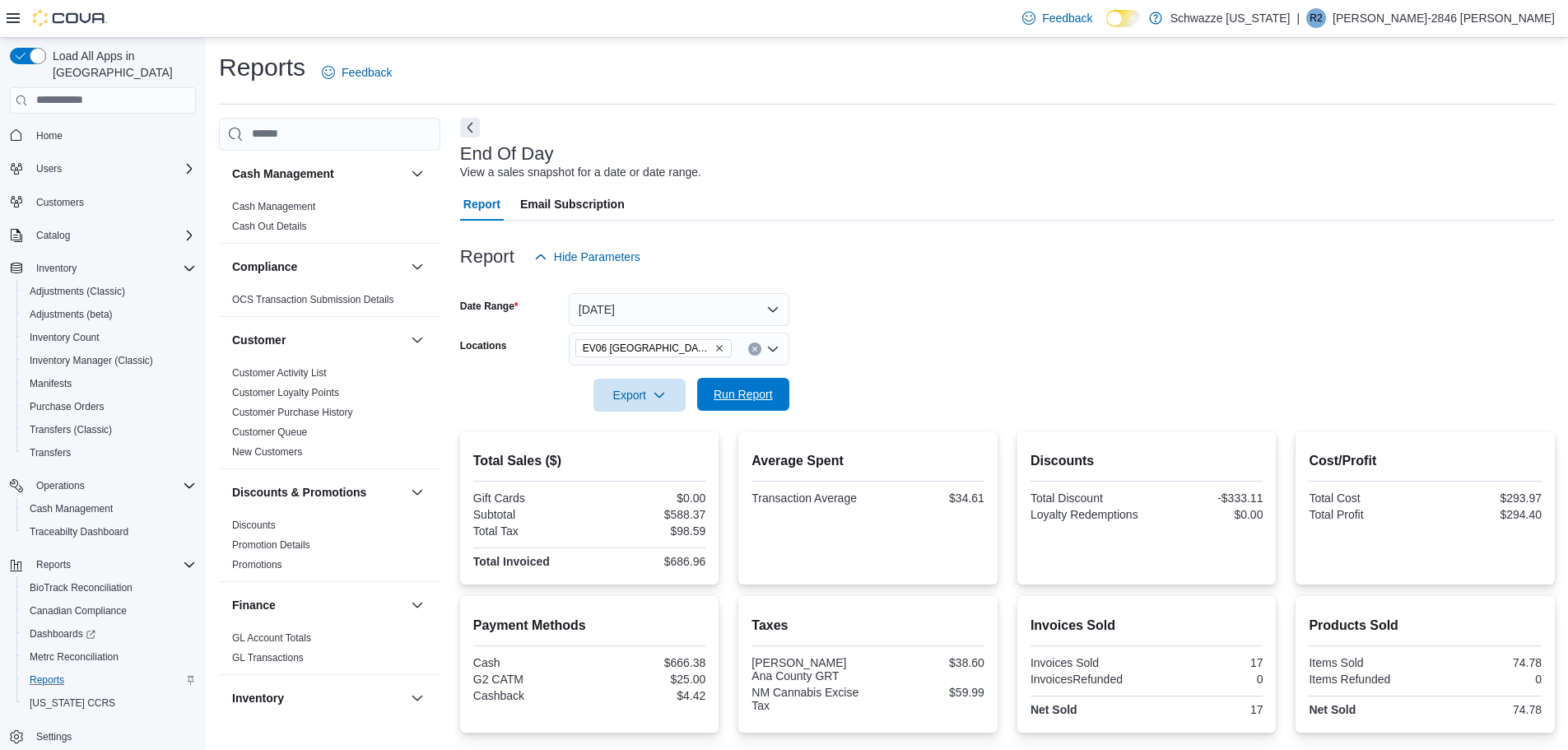
click at [743, 388] on span "Run Report" at bounding box center [743, 394] width 59 height 17
click at [683, 342] on span "EV06 [GEOGRAPHIC_DATA]" at bounding box center [653, 348] width 141 height 17
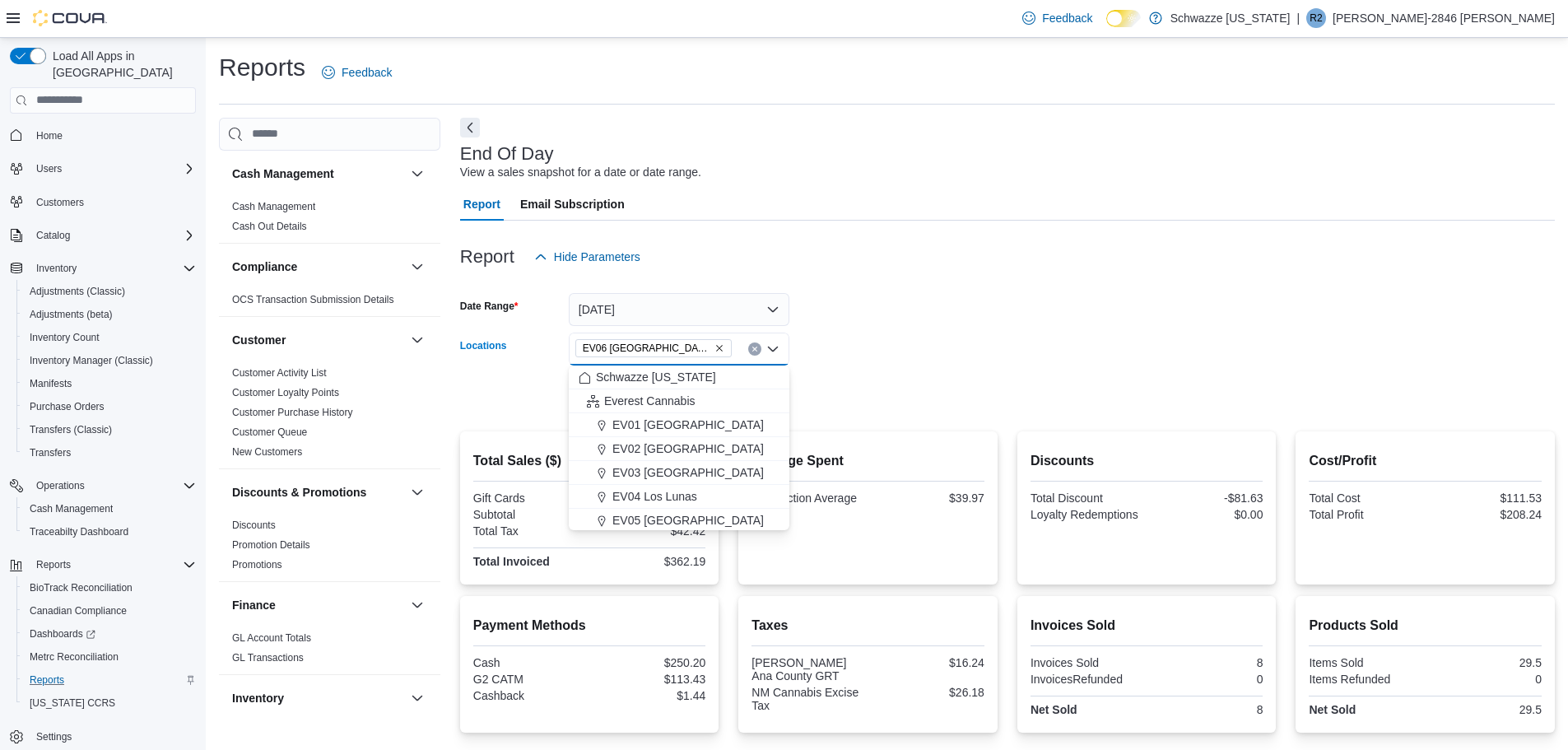
click at [715, 345] on icon "Remove EV06 Las Cruces East from selection in this group" at bounding box center [720, 348] width 10 height 10
click at [673, 489] on span "EV15 [GEOGRAPHIC_DATA]" at bounding box center [688, 488] width 152 height 17
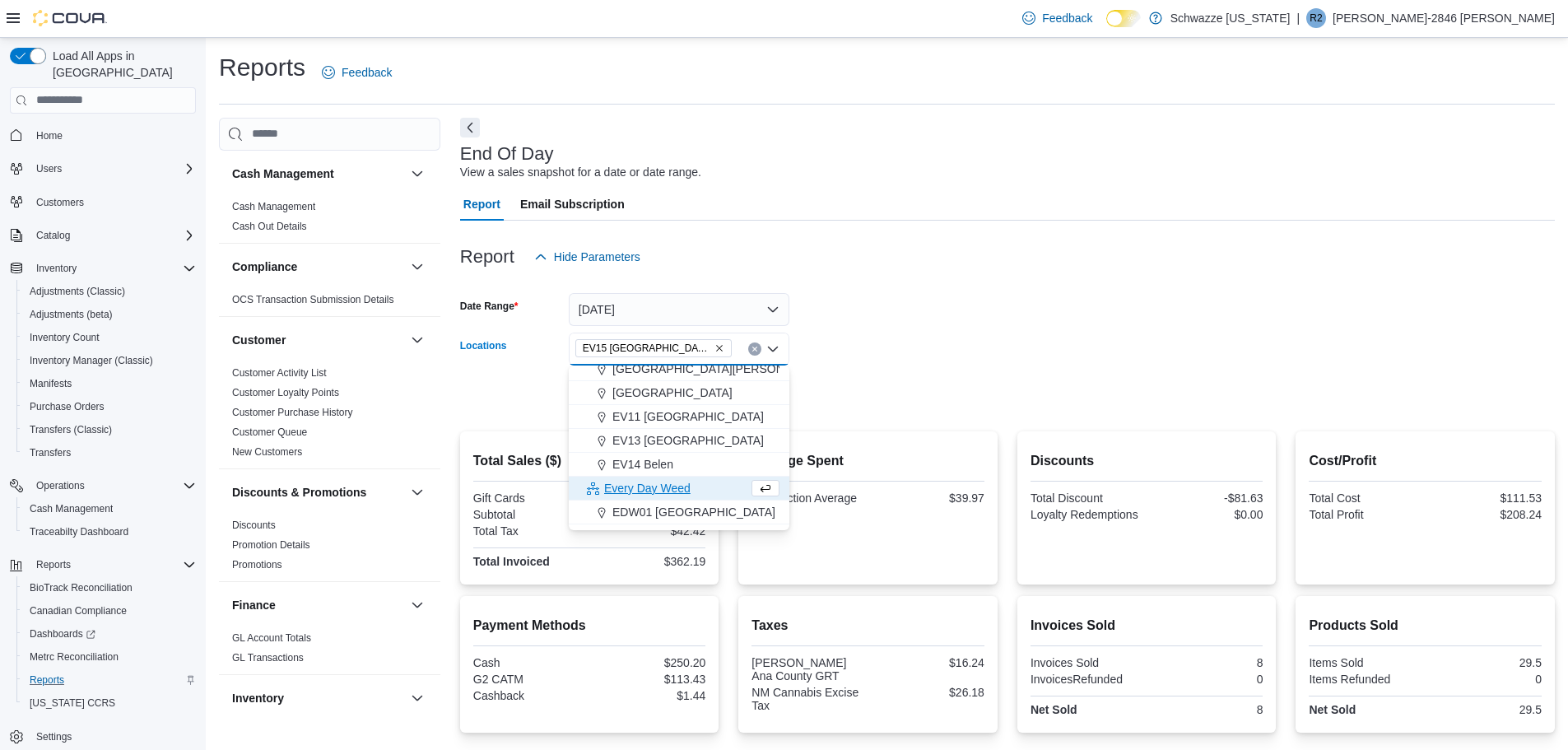
click at [843, 396] on form "Date Range [DATE] Locations EV15 [GEOGRAPHIC_DATA] [GEOGRAPHIC_DATA] box. Selec…" at bounding box center [1008, 342] width 1095 height 138
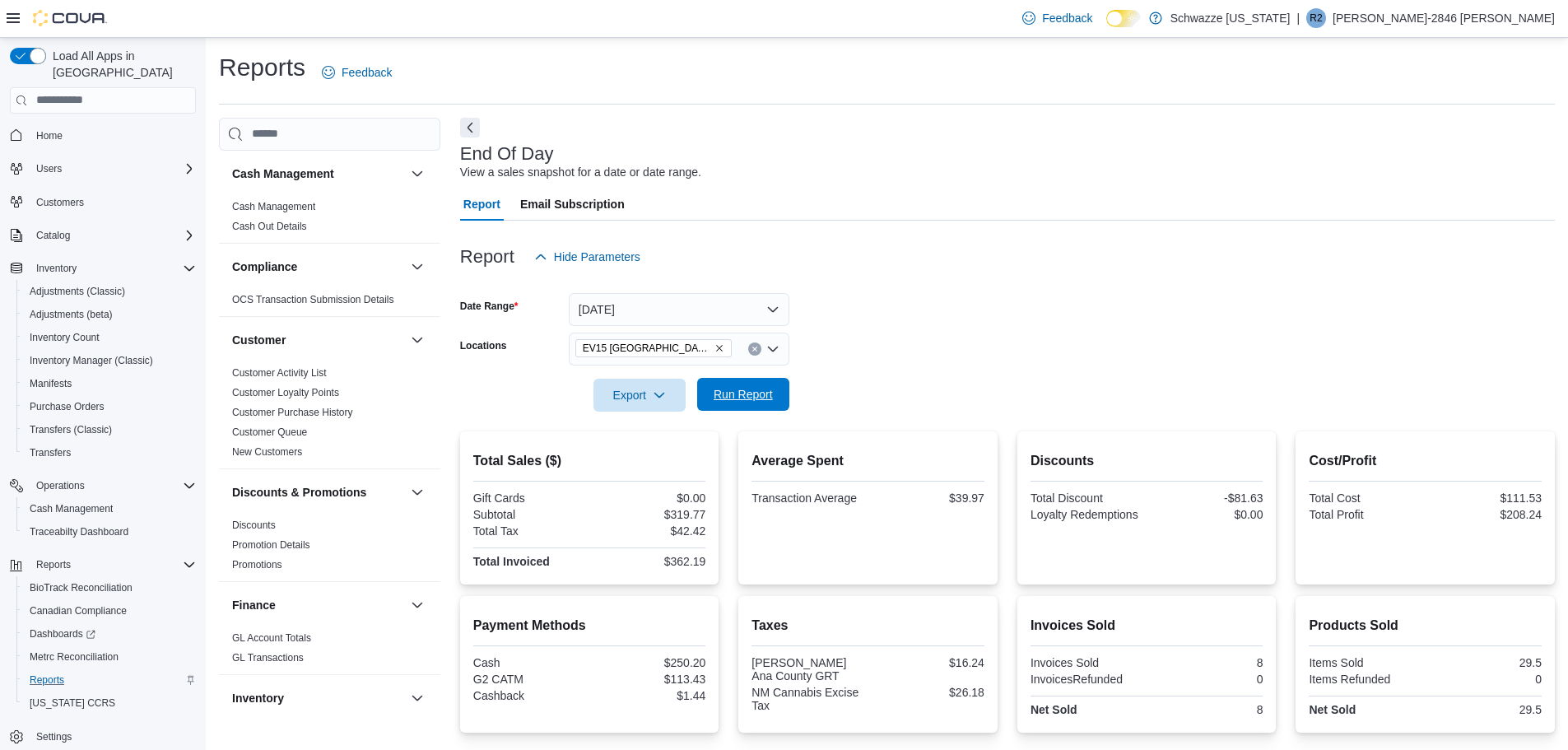
click at [780, 389] on button "Run Report" at bounding box center [743, 393] width 92 height 33
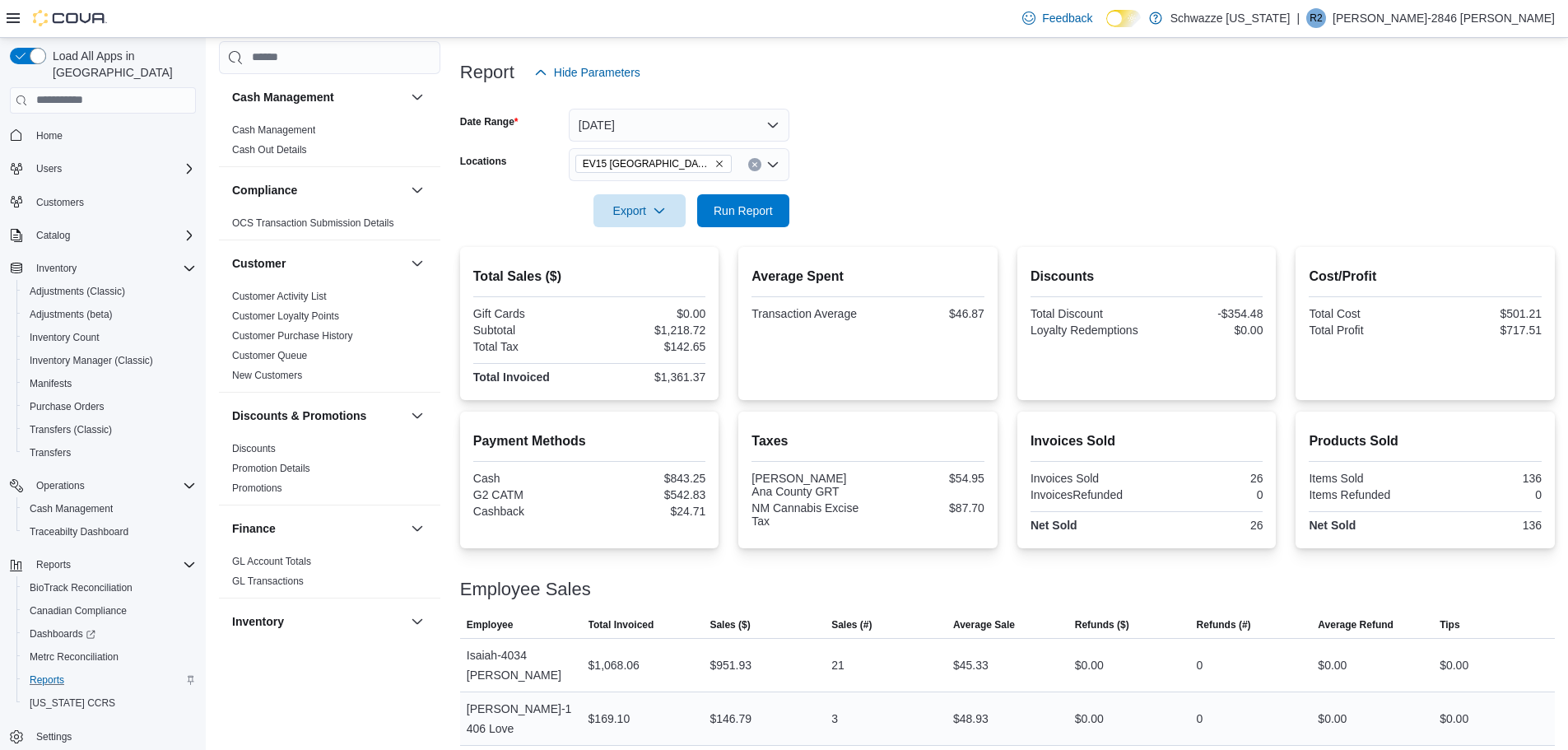
scroll to position [188, 0]
